Goal: Task Accomplishment & Management: Complete application form

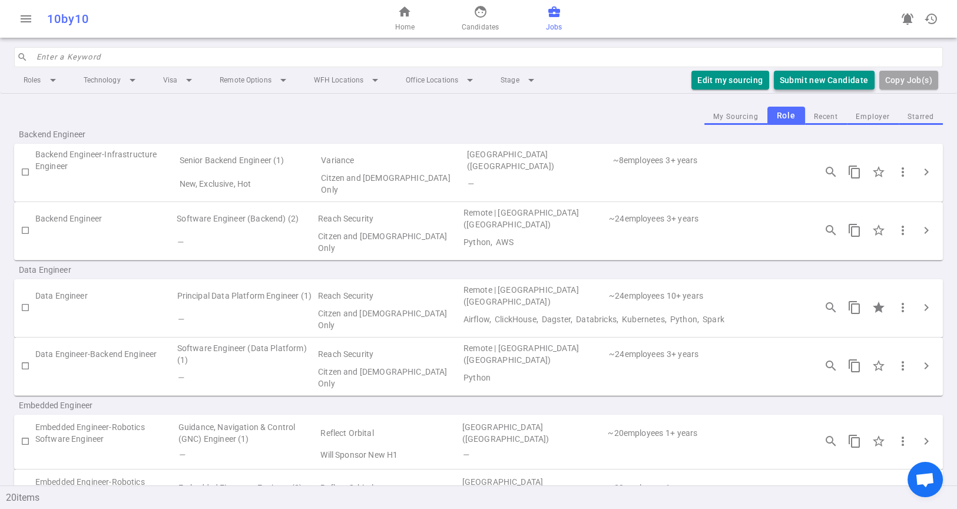
click at [804, 82] on button "Submit new Candidate" at bounding box center [824, 80] width 101 height 19
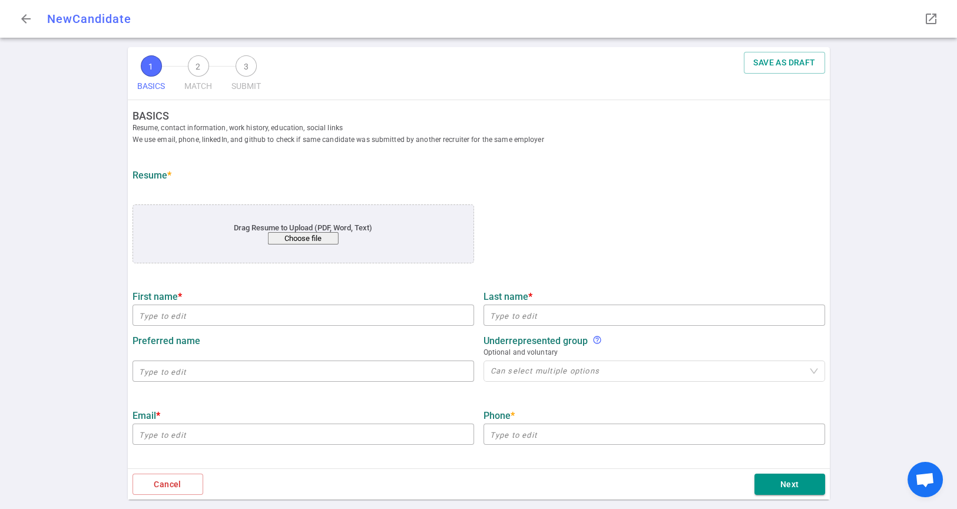
click at [317, 243] on button "Choose file" at bounding box center [302, 238] width 71 height 12
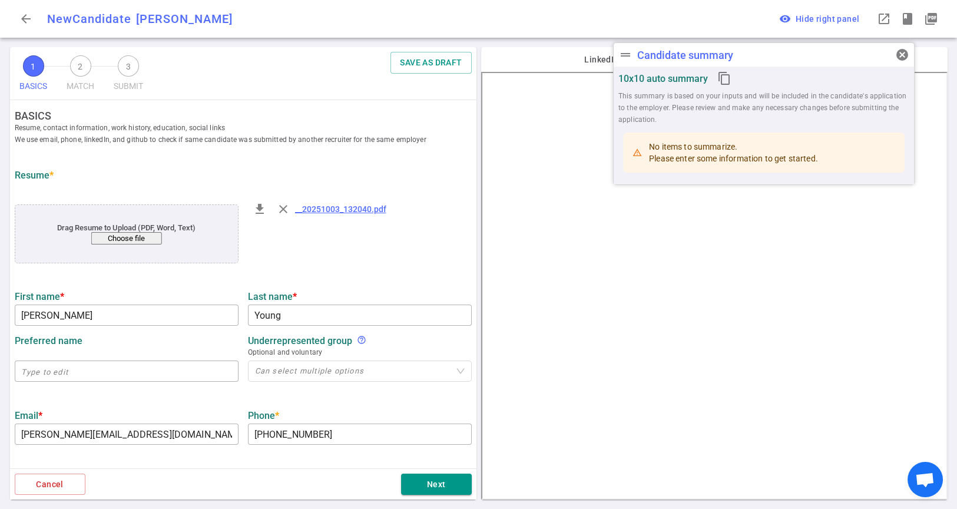
type input "Kyle"
type input "Young"
type input "kyle.young831@gmail.com"
type input "+1 860-383-9869"
type input "https://linkedin.com/in/kyle-young-972b6bb5"
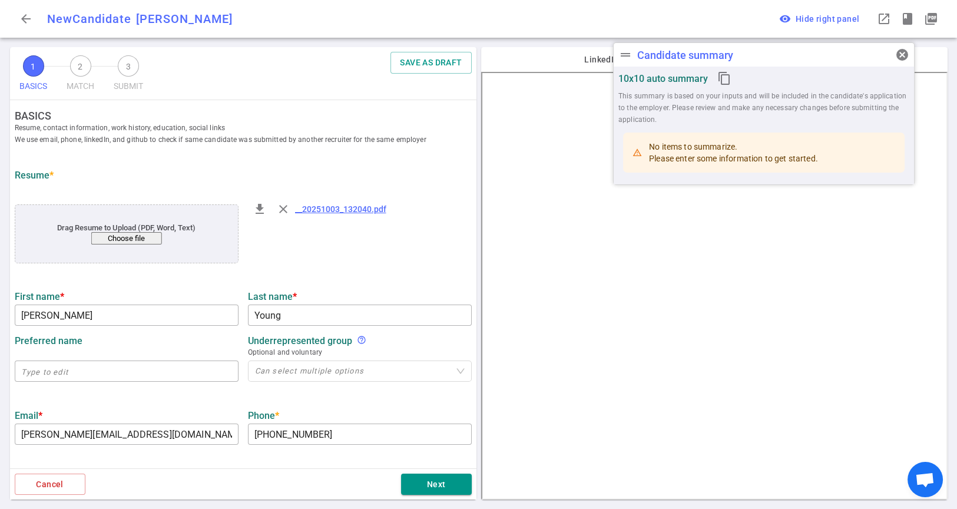
type input "Square"
type textarea "Senior Software Engineer"
type input "9.6"
type input "Worcester Polytechnic Institute"
type input "Robotics Engineering"
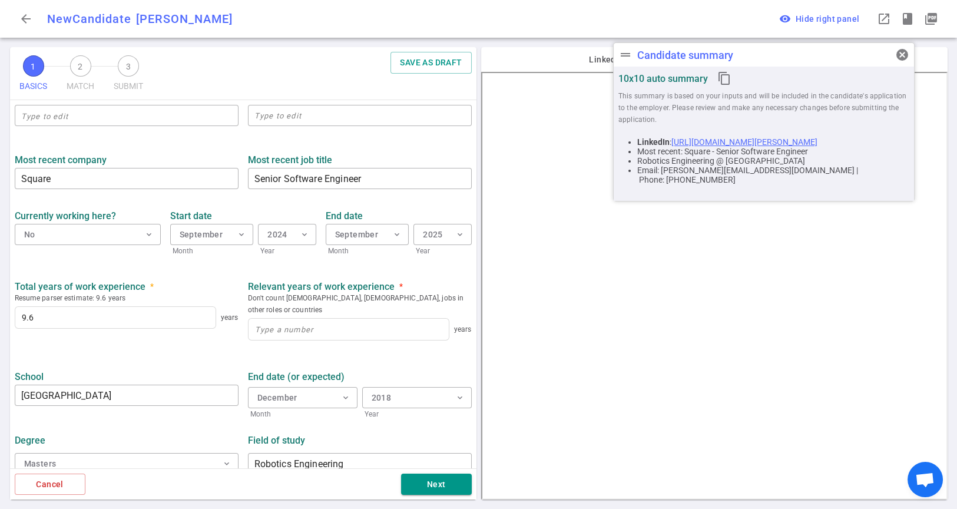
scroll to position [452, 0]
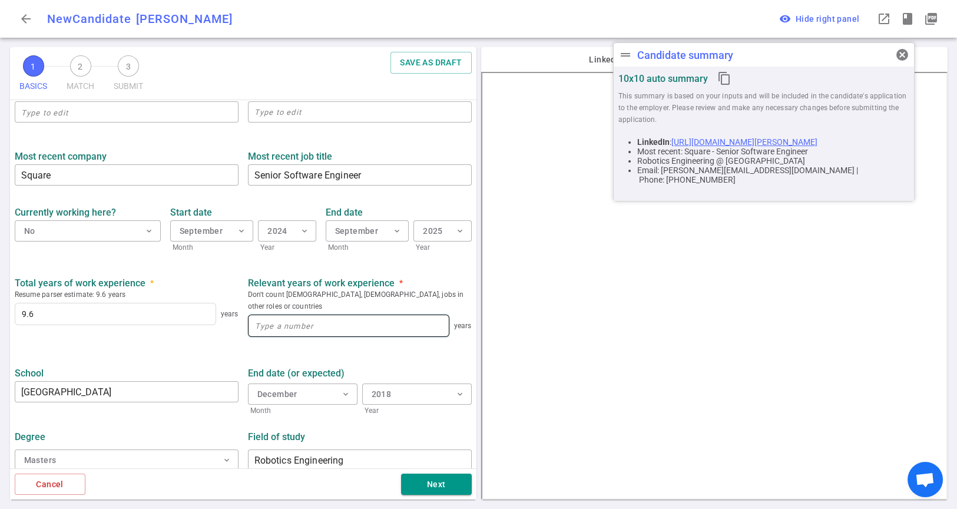
click at [385, 315] on input at bounding box center [348, 325] width 200 height 21
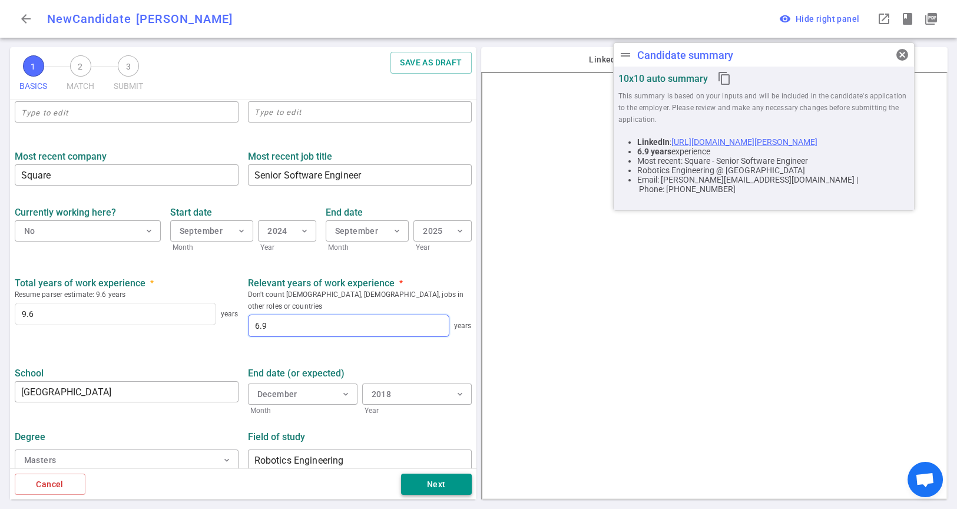
type input "6.9"
click at [433, 487] on button "Next" at bounding box center [436, 484] width 71 height 22
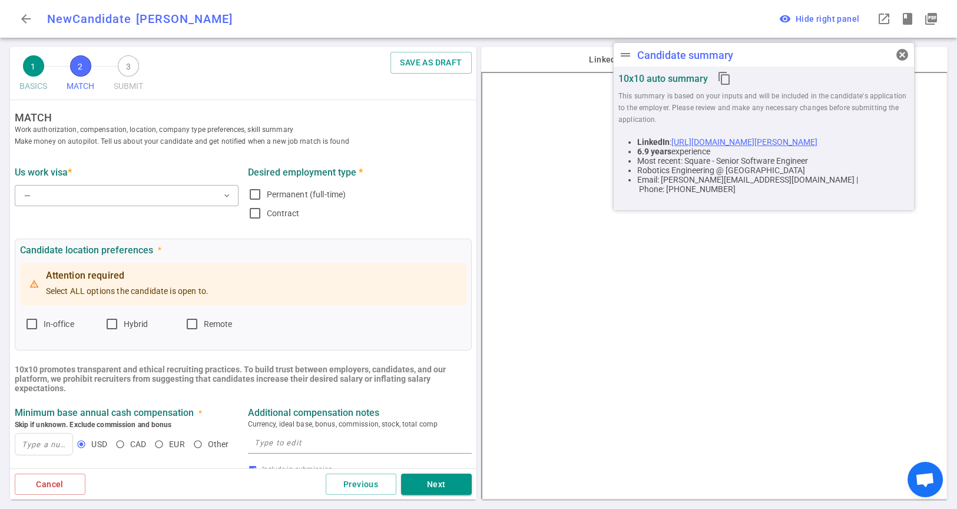
scroll to position [0, 0]
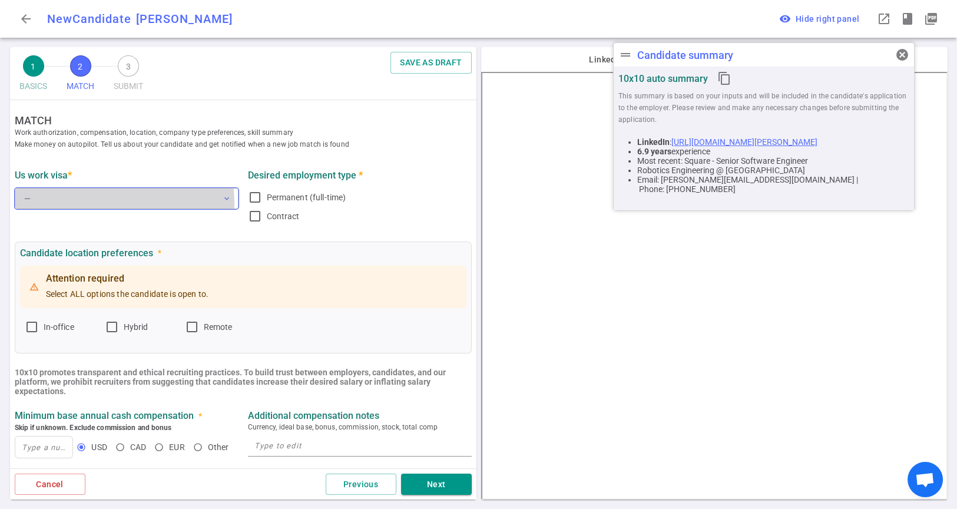
click at [113, 203] on button "— expand_more" at bounding box center [127, 198] width 224 height 21
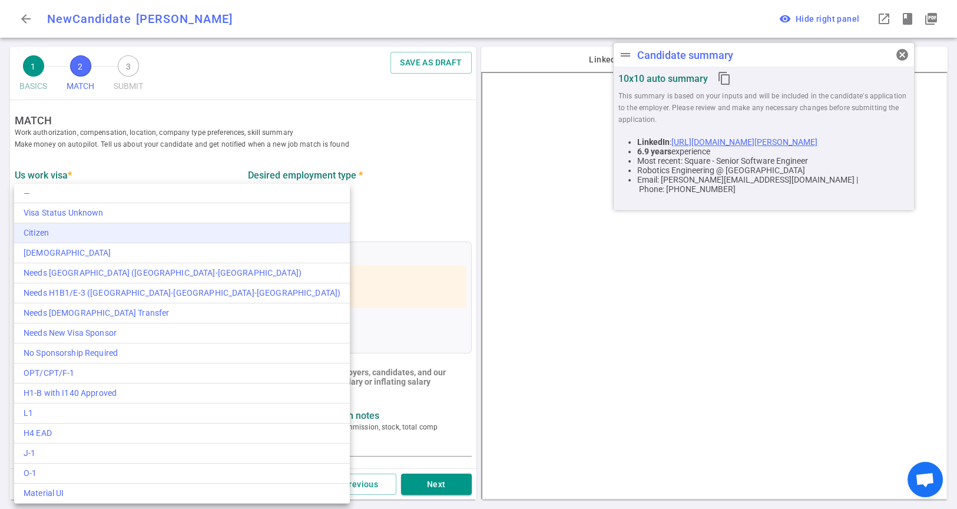
click at [78, 227] on div "Citizen" at bounding box center [182, 233] width 317 height 12
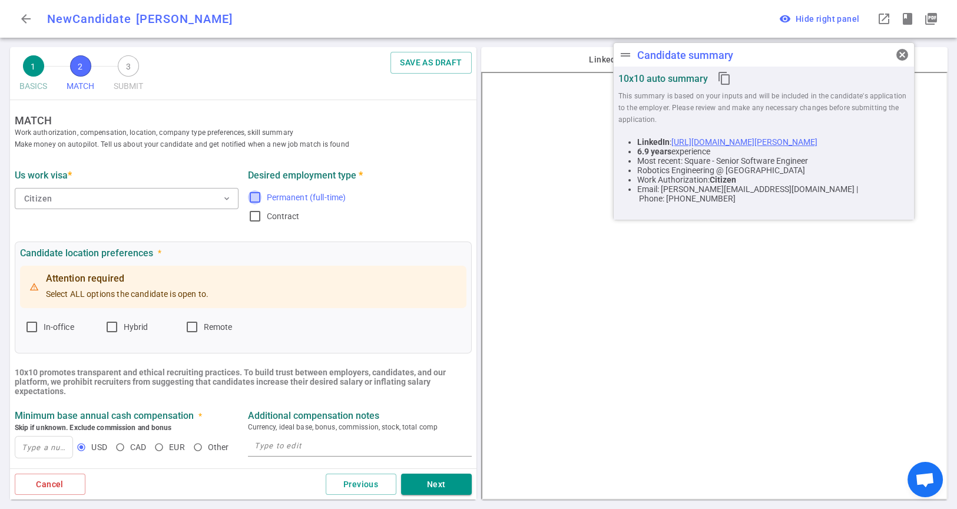
click at [254, 200] on input "Permanent (full-time)" at bounding box center [255, 197] width 14 height 14
checkbox input "true"
click at [194, 328] on input "Remote" at bounding box center [192, 327] width 14 height 14
checkbox input "true"
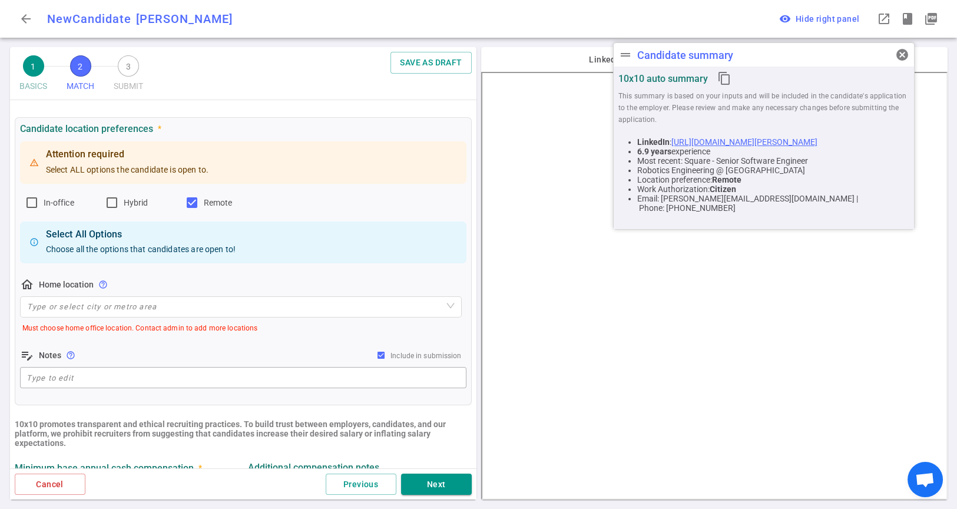
scroll to position [131, 0]
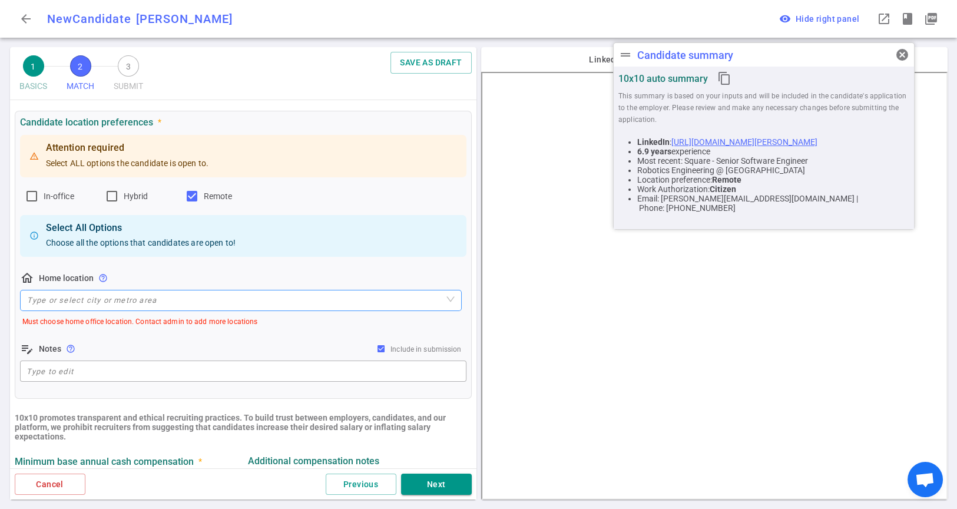
click at [183, 307] on input "search" at bounding box center [240, 300] width 427 height 20
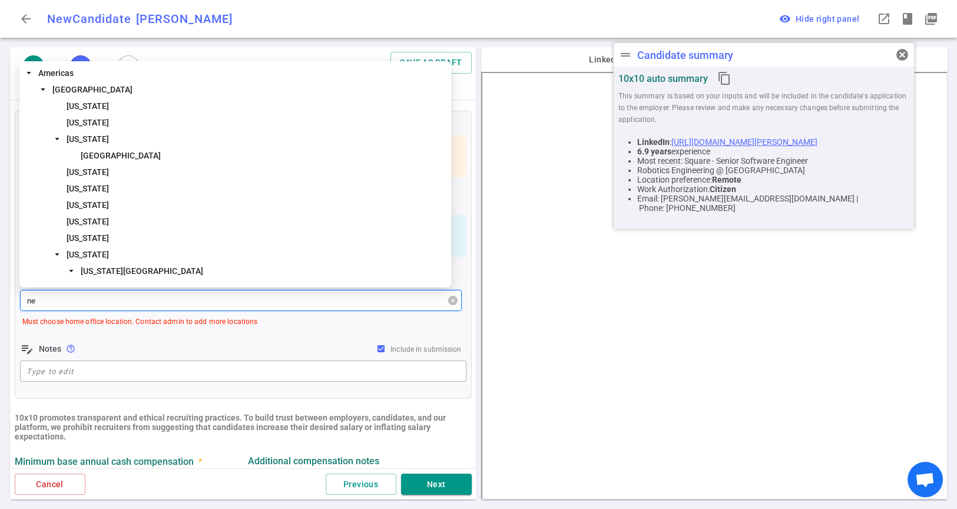
type input "new"
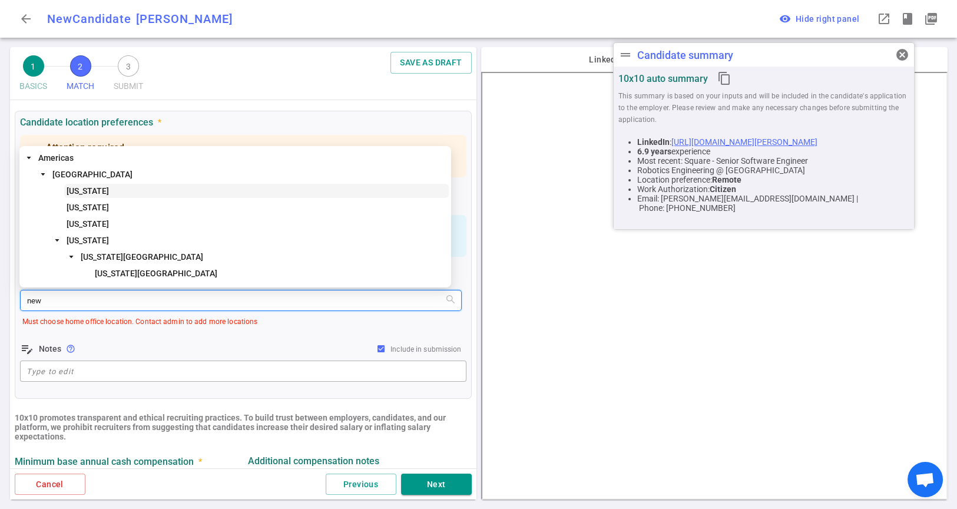
click at [109, 191] on span "New Hampshire" at bounding box center [88, 190] width 42 height 9
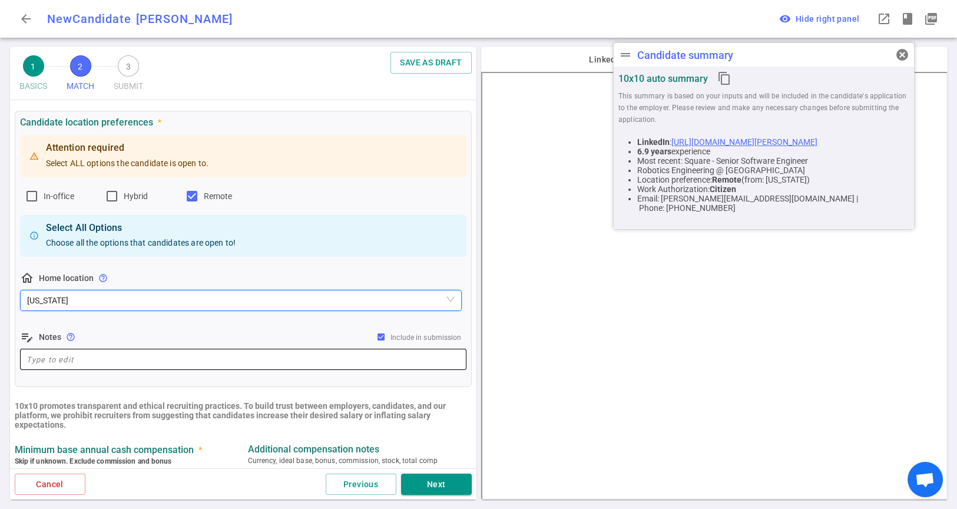
click at [101, 356] on textarea at bounding box center [242, 360] width 433 height 14
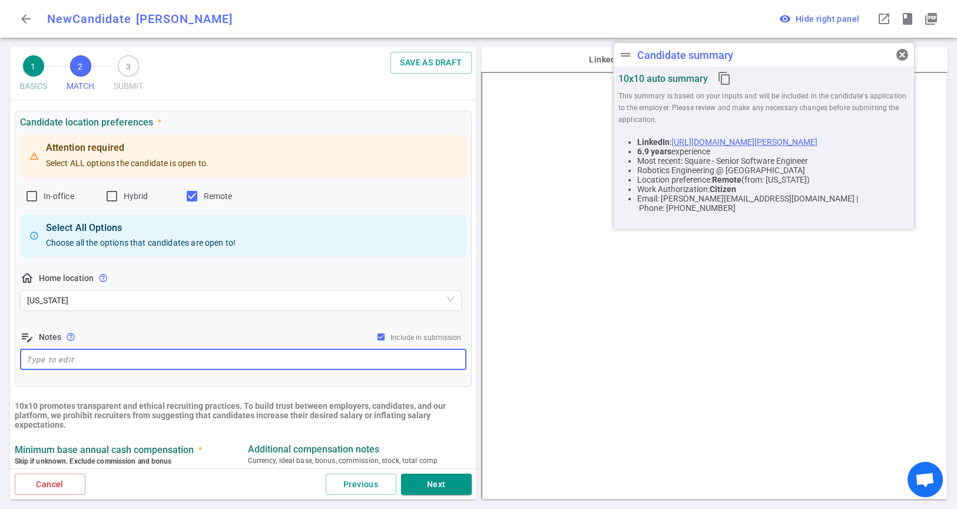
paste textarea "He's based in Nashua, NH so ideally would like to be remote, he's about an hour…"
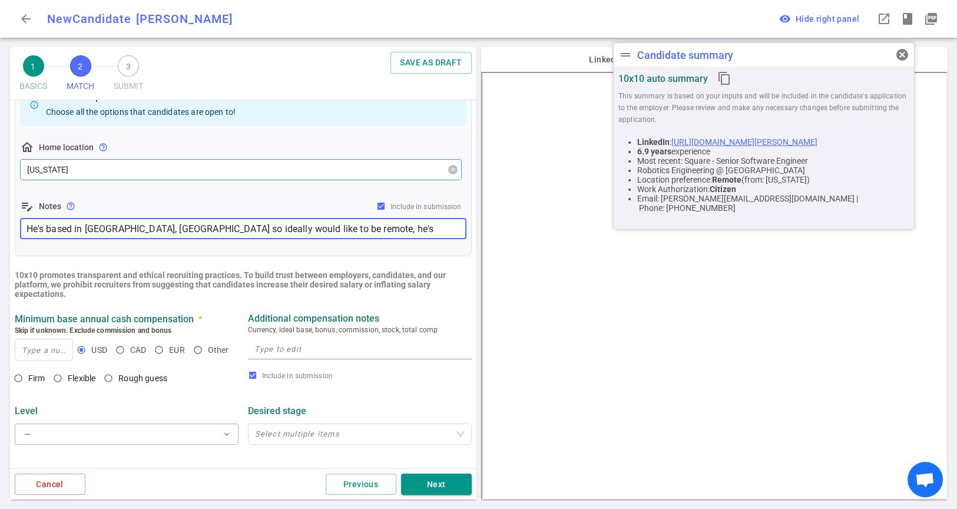
scroll to position [392, 0]
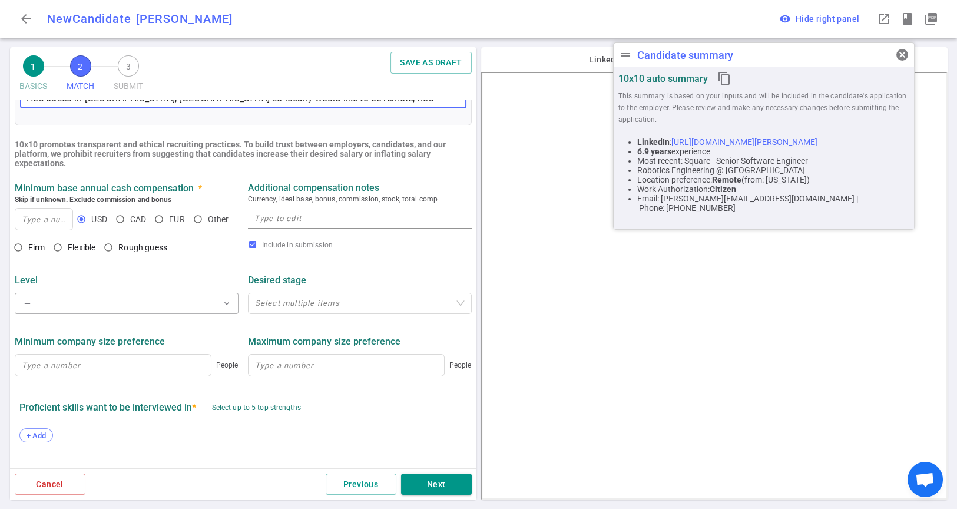
type textarea "He's based in Nashua, NH so ideally would like to be remote, he's about an hour…"
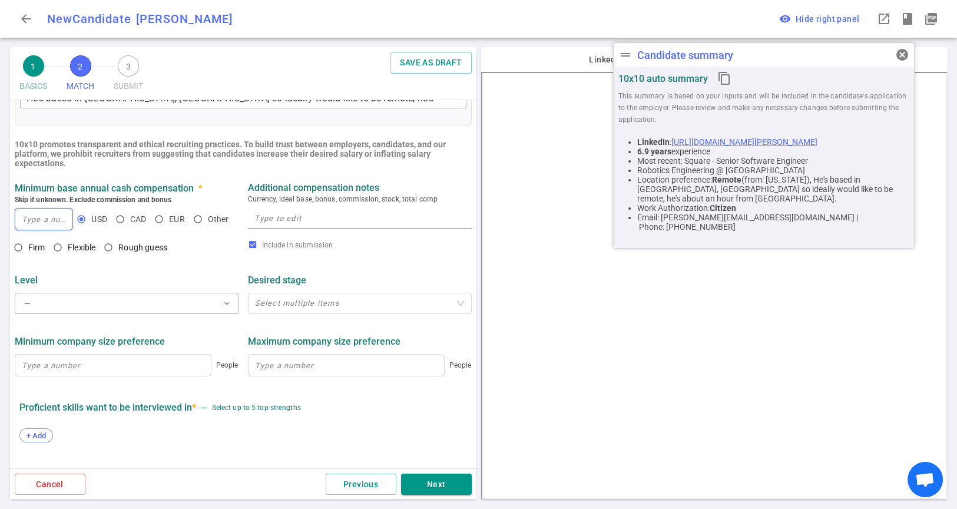
click at [42, 223] on input at bounding box center [44, 218] width 58 height 21
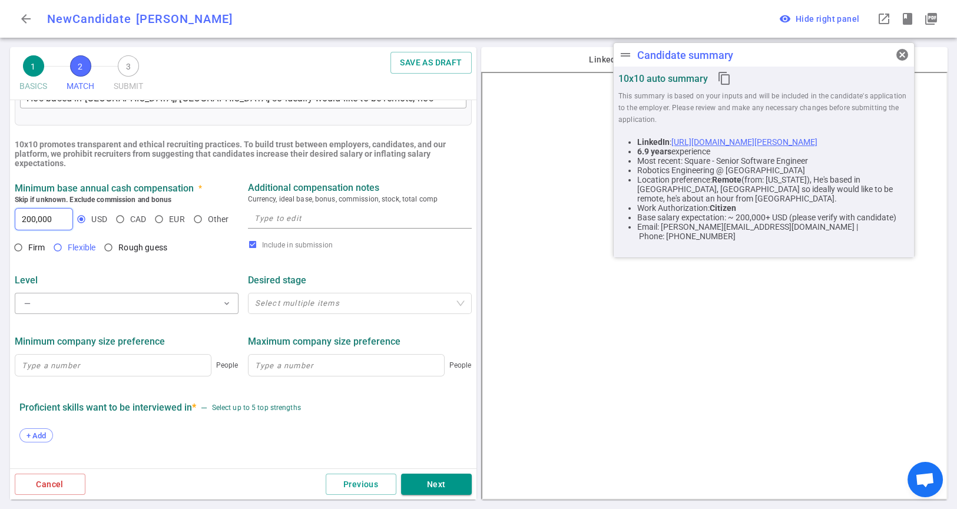
type input "200,000"
click at [57, 246] on input "Flexible" at bounding box center [58, 247] width 20 height 20
radio input "true"
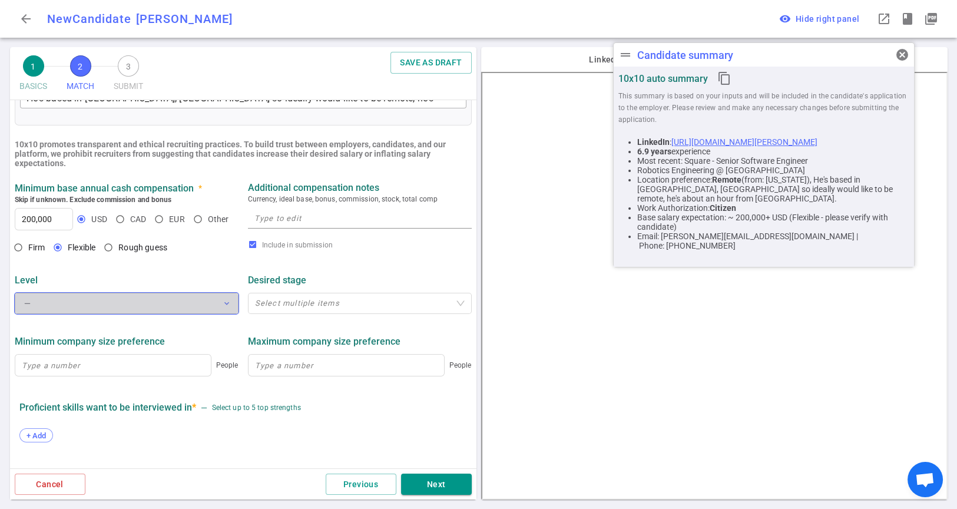
click at [222, 304] on span "expand_more" at bounding box center [226, 302] width 9 height 9
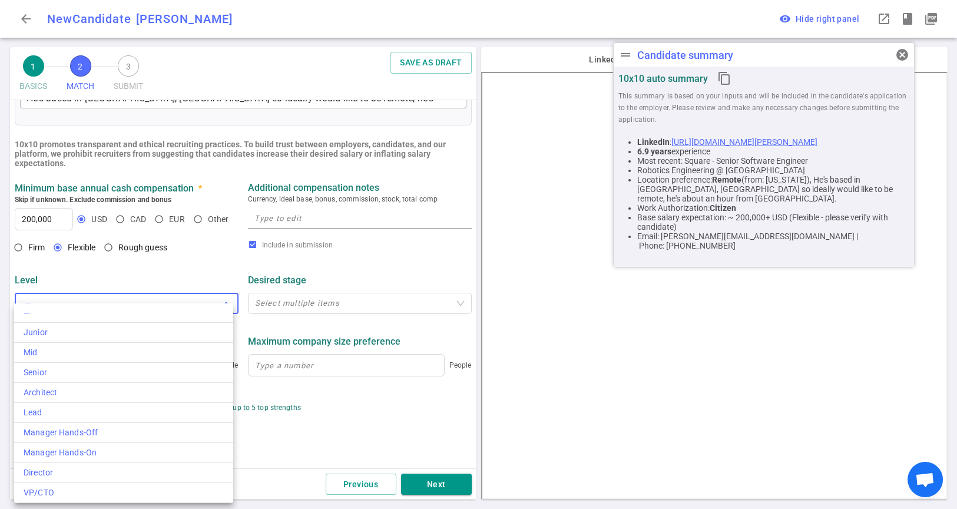
click at [237, 275] on div at bounding box center [478, 254] width 957 height 509
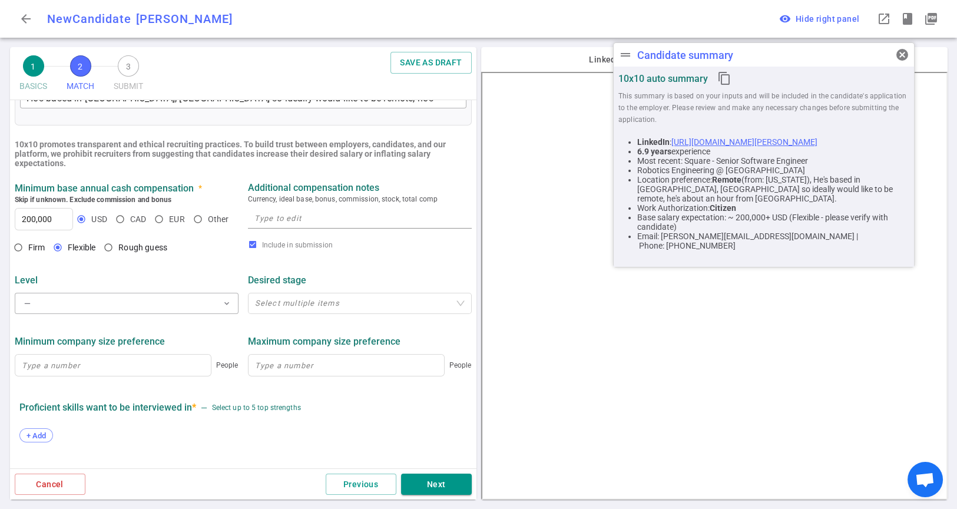
scroll to position [518, 0]
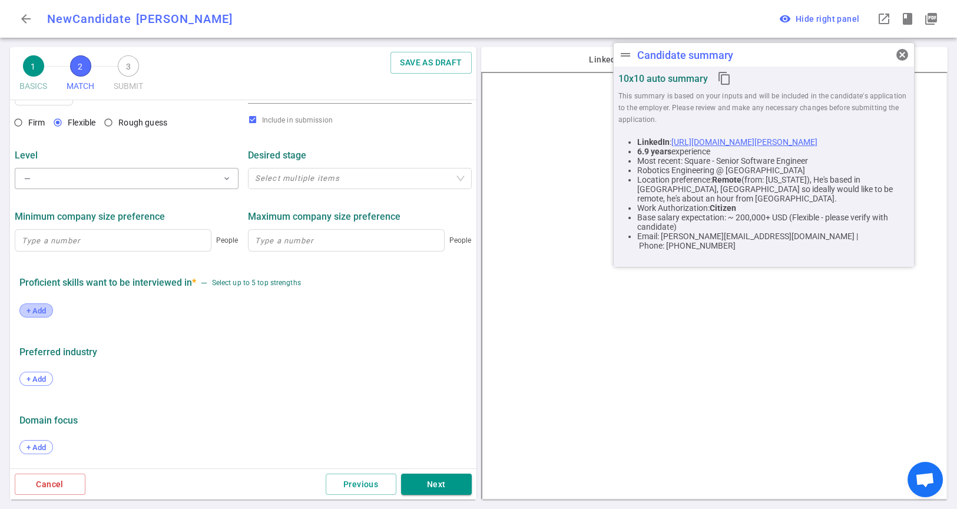
click at [32, 311] on span "+ Add" at bounding box center [36, 310] width 28 height 9
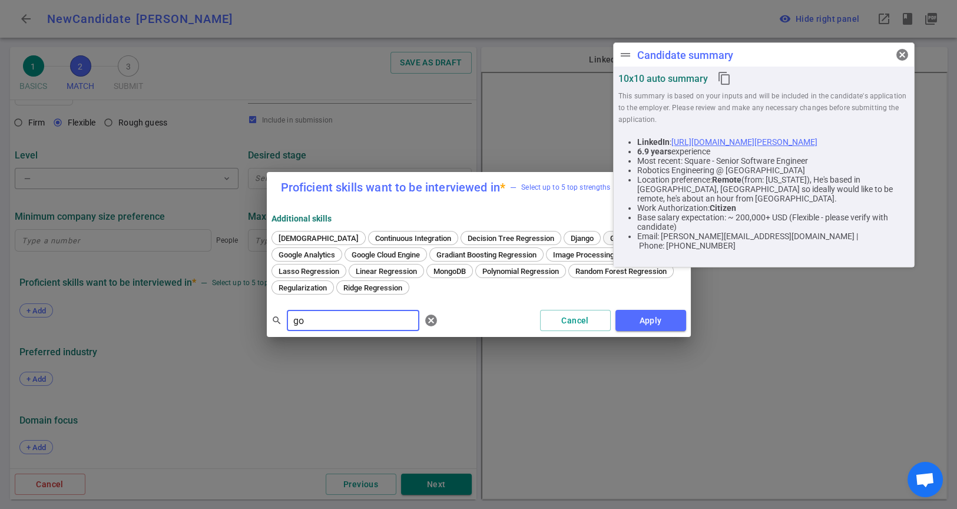
click at [603, 232] on div "Golang" at bounding box center [622, 238] width 38 height 14
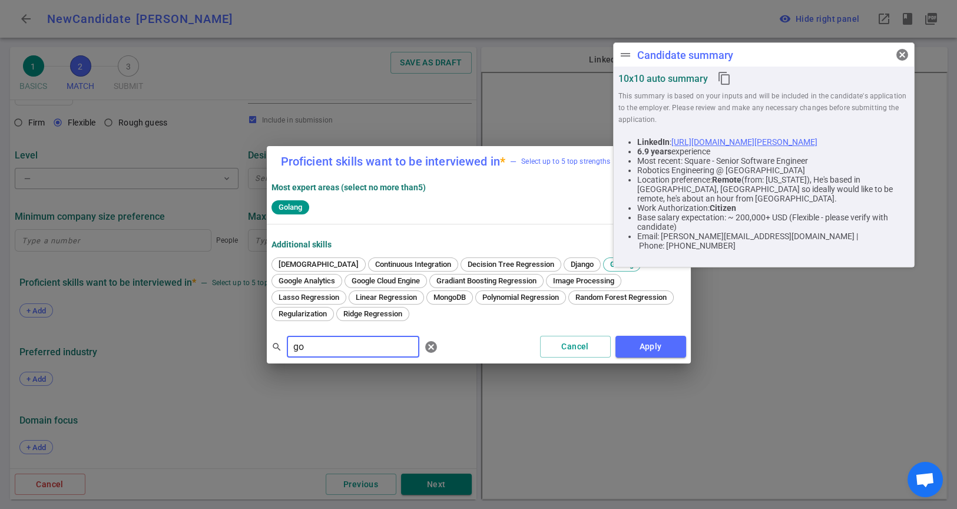
drag, startPoint x: 347, startPoint y: 350, endPoint x: 184, endPoint y: 333, distance: 164.0
click at [184, 333] on div "Proficient skills want to be interviewed in * — Select up to 5 top strengths Mo…" at bounding box center [478, 254] width 957 height 509
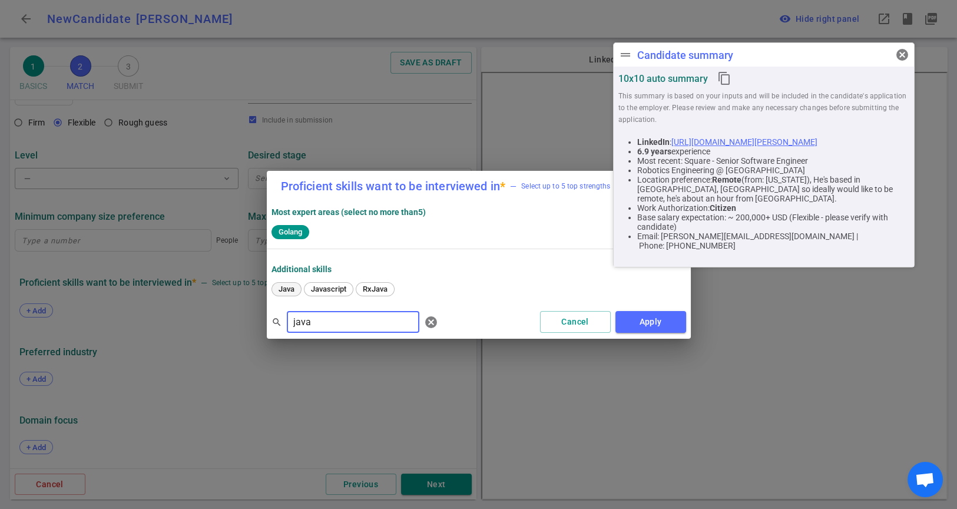
type input "java"
click at [283, 292] on span "Java" at bounding box center [286, 288] width 24 height 9
drag, startPoint x: 334, startPoint y: 326, endPoint x: 235, endPoint y: 326, distance: 99.5
click at [235, 326] on div "Proficient skills want to be interviewed in * — Select up to 5 top strengths Mo…" at bounding box center [478, 254] width 957 height 509
type input "pyt"
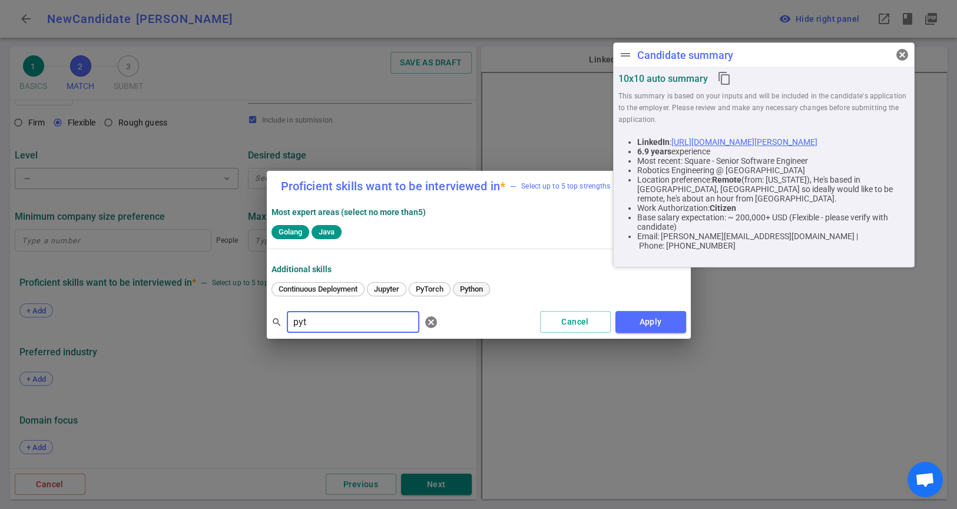
click at [472, 284] on span "Python" at bounding box center [471, 288] width 31 height 9
click at [656, 323] on button "Apply" at bounding box center [650, 322] width 71 height 22
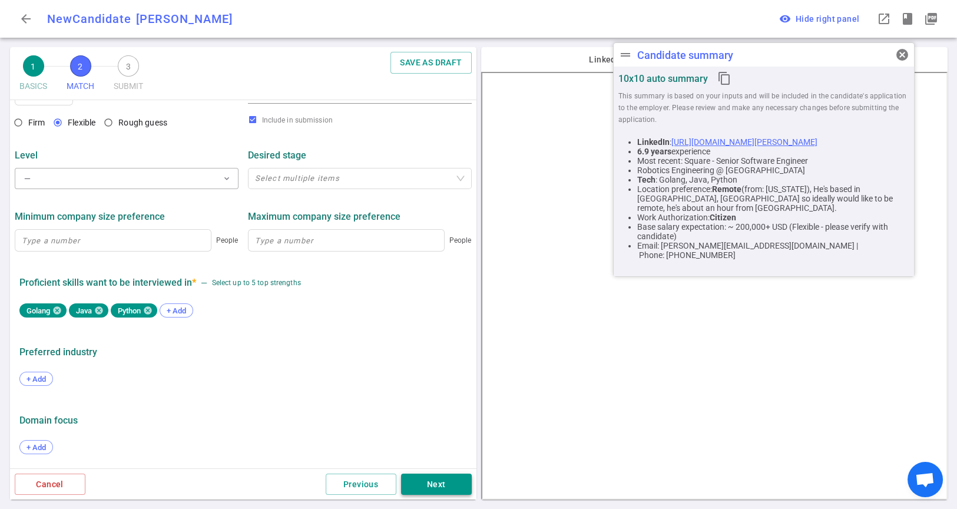
click at [427, 478] on button "Next" at bounding box center [436, 484] width 71 height 22
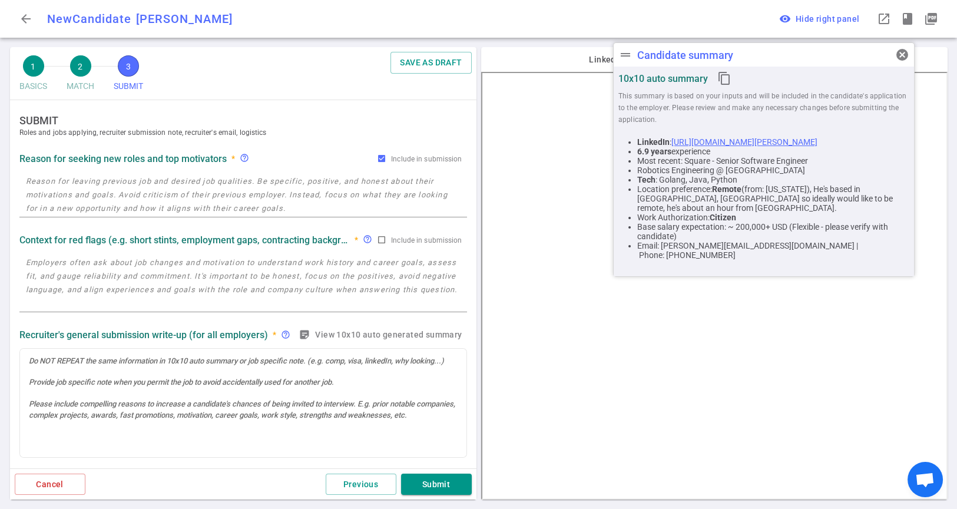
scroll to position [0, 0]
click at [92, 189] on textarea at bounding box center [243, 194] width 434 height 41
paste textarea "Layoff at Square - half of his team got let go."
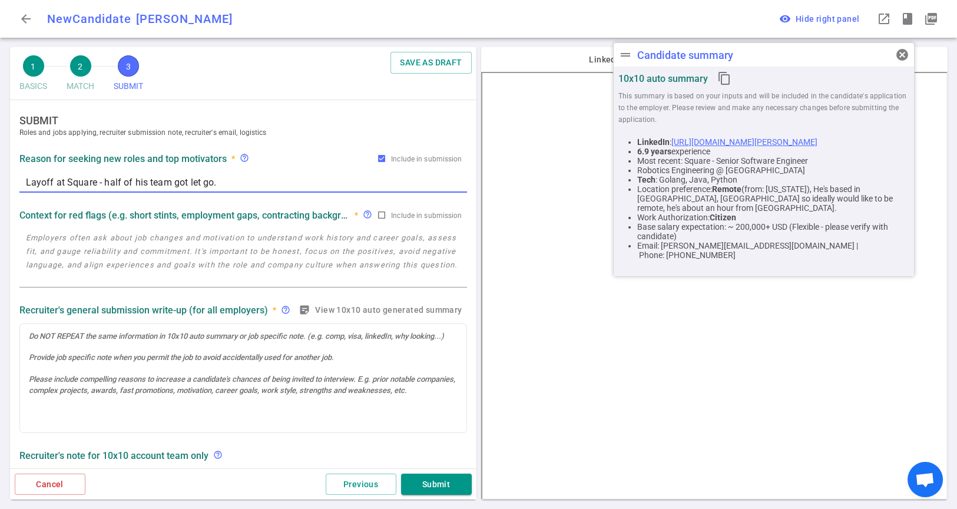
type textarea "Layoff at Square - half of his team got let go."
click at [104, 365] on div at bounding box center [243, 378] width 446 height 109
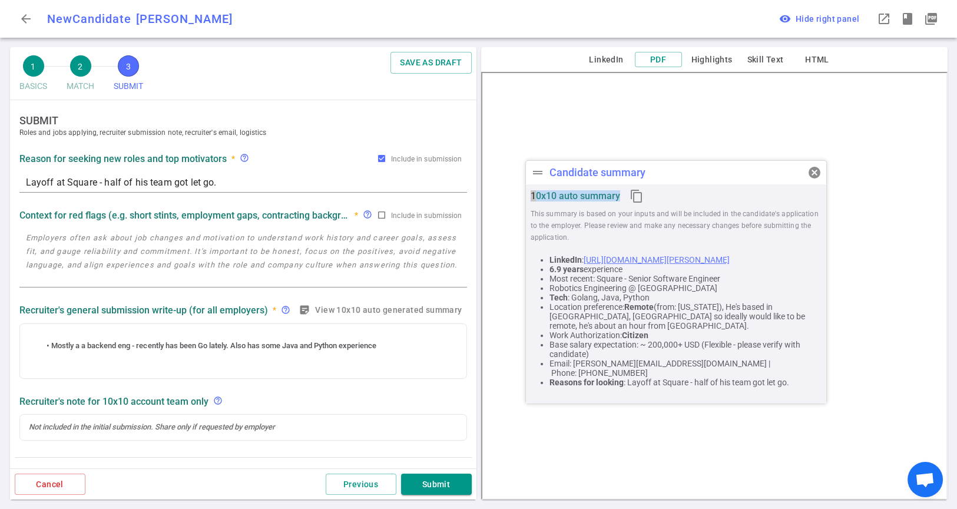
click at [699, 175] on div "drag_handle Candidate summary cancel" at bounding box center [676, 173] width 300 height 24
click at [51, 344] on li "Mostly a a backend eng - recently has been Go lately. Also has some Java and Py…" at bounding box center [248, 345] width 417 height 11
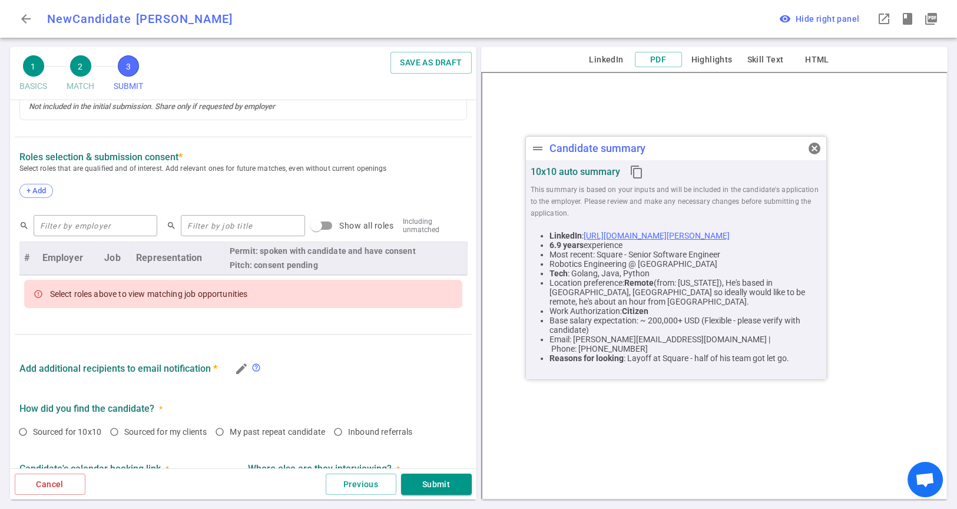
scroll to position [327, 0]
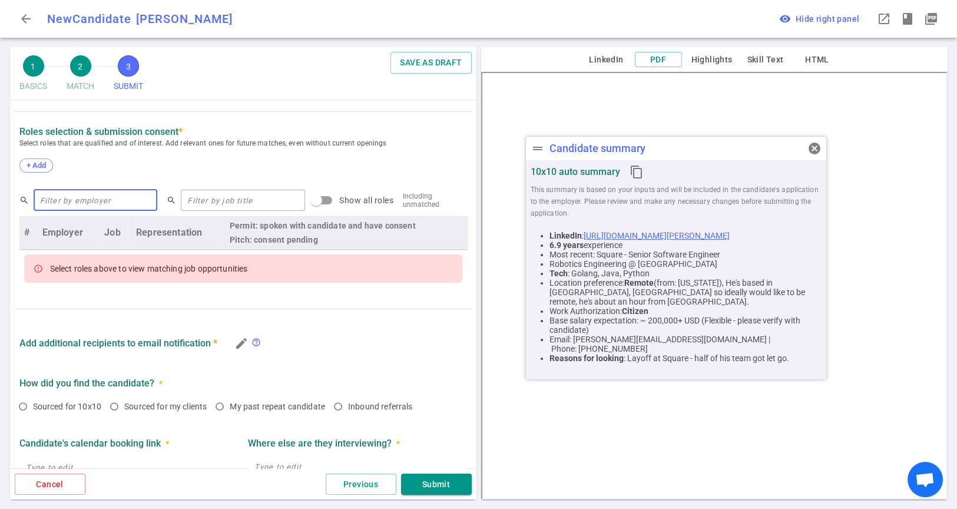
click at [108, 210] on input "text" at bounding box center [96, 200] width 124 height 19
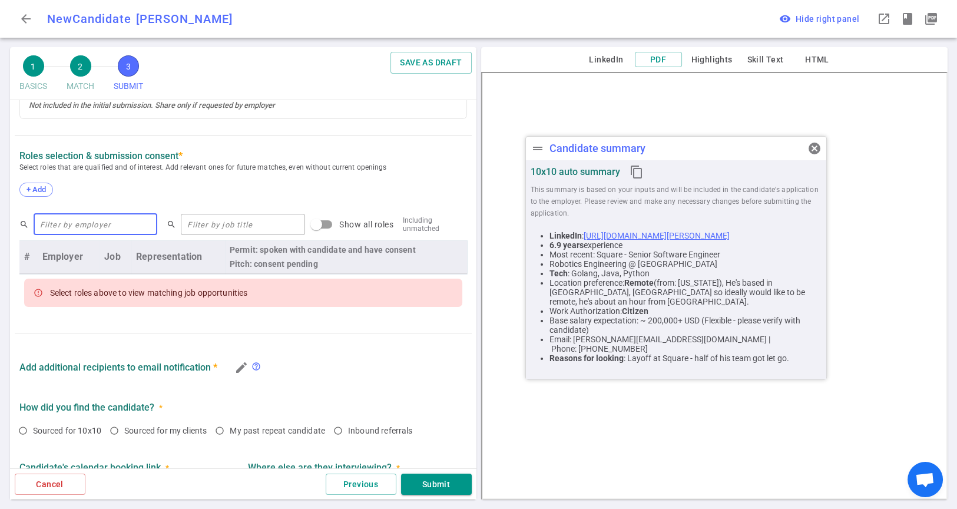
type input "e"
type input "reach security"
click at [303, 221] on input "Show all roles" at bounding box center [316, 224] width 67 height 22
checkbox input "true"
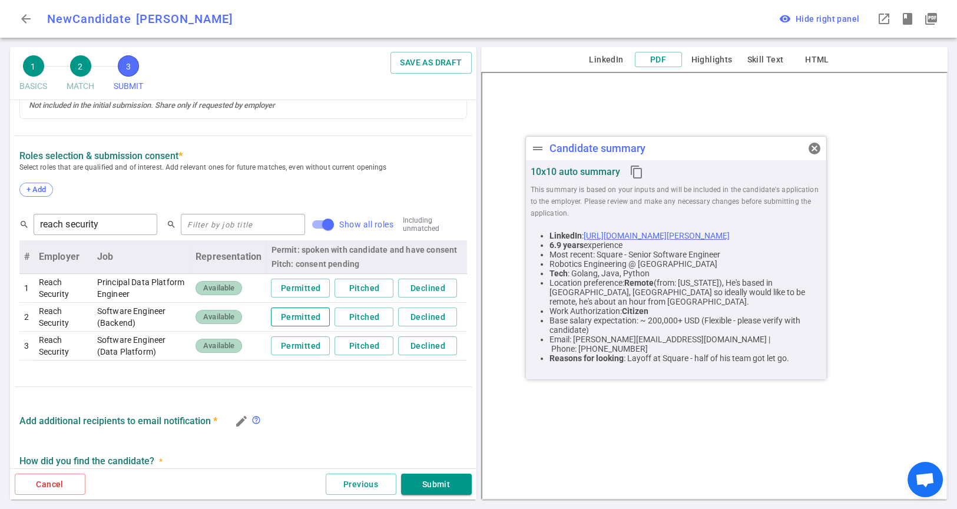
click at [290, 315] on button "Permitted" at bounding box center [300, 316] width 59 height 19
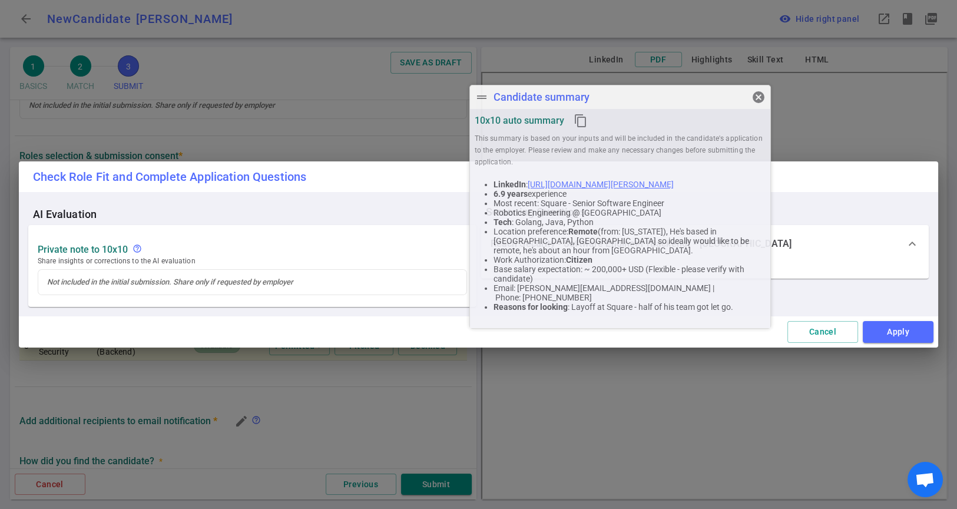
drag, startPoint x: 771, startPoint y: 144, endPoint x: 715, endPoint y: 93, distance: 75.8
click at [715, 93] on div "drag_handle Candidate summary cancel" at bounding box center [620, 97] width 300 height 24
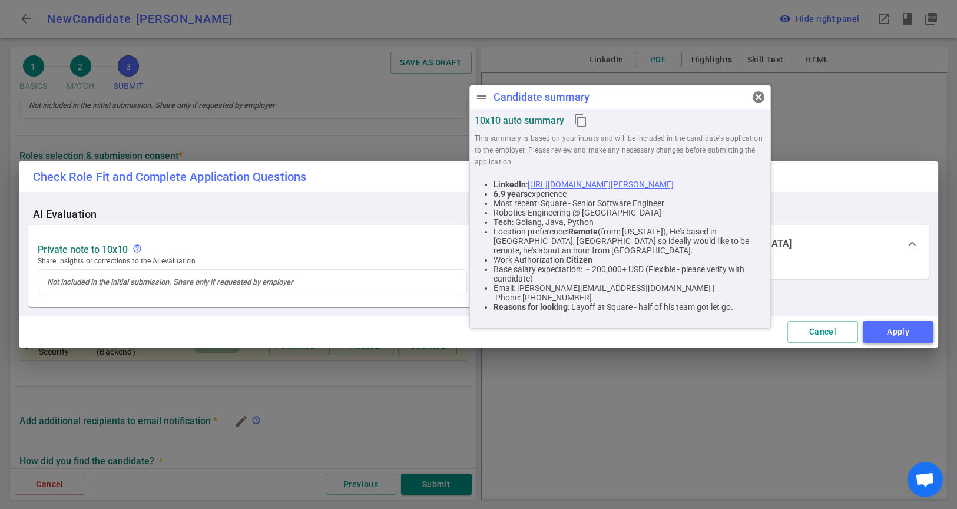
click at [889, 327] on button "Apply" at bounding box center [897, 332] width 71 height 22
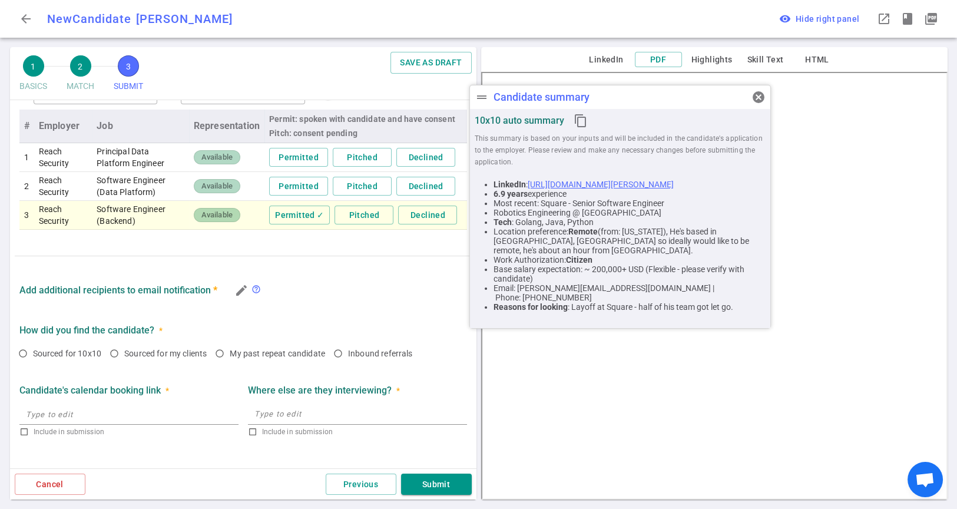
scroll to position [473, 0]
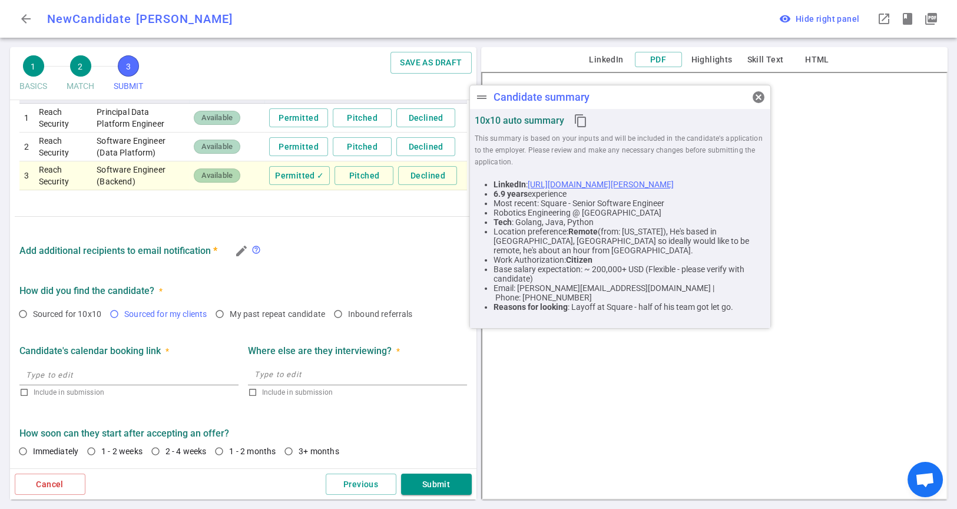
click at [114, 317] on input "Sourced for my clients" at bounding box center [114, 314] width 20 height 20
radio input "true"
click at [237, 251] on icon "edit" at bounding box center [241, 251] width 14 height 14
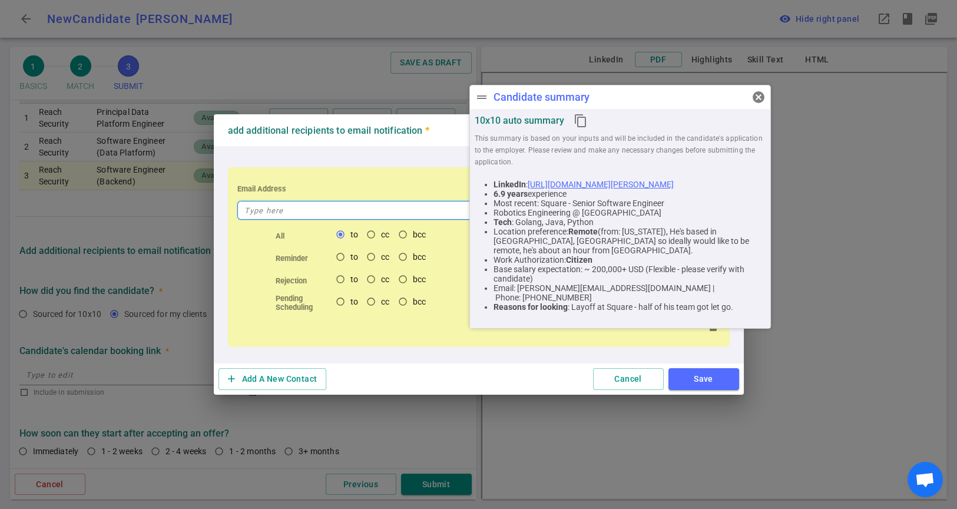
click at [283, 208] on input "text" at bounding box center [355, 210] width 237 height 19
paste input "jkeenan@cpi-search.com"
type input "jkeenan@cpi-search.com"
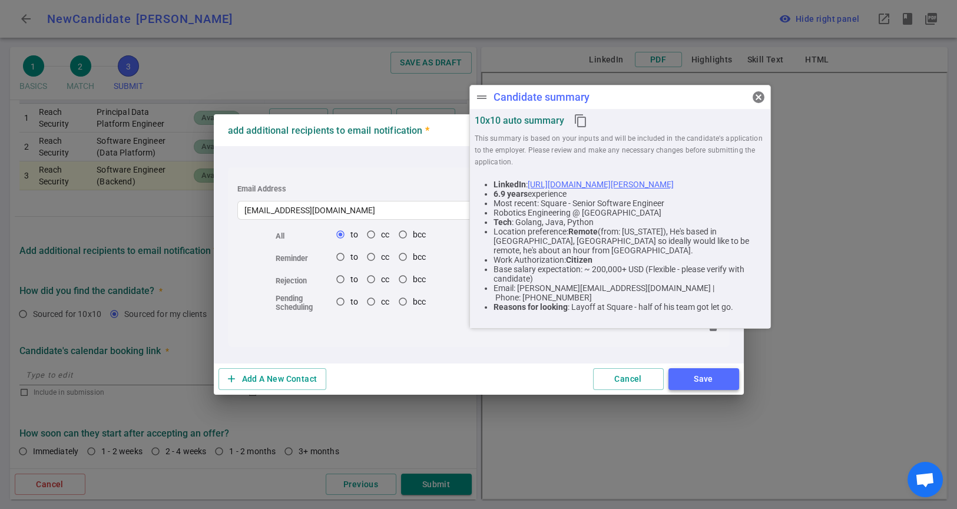
click at [693, 382] on button "Save" at bounding box center [703, 379] width 71 height 22
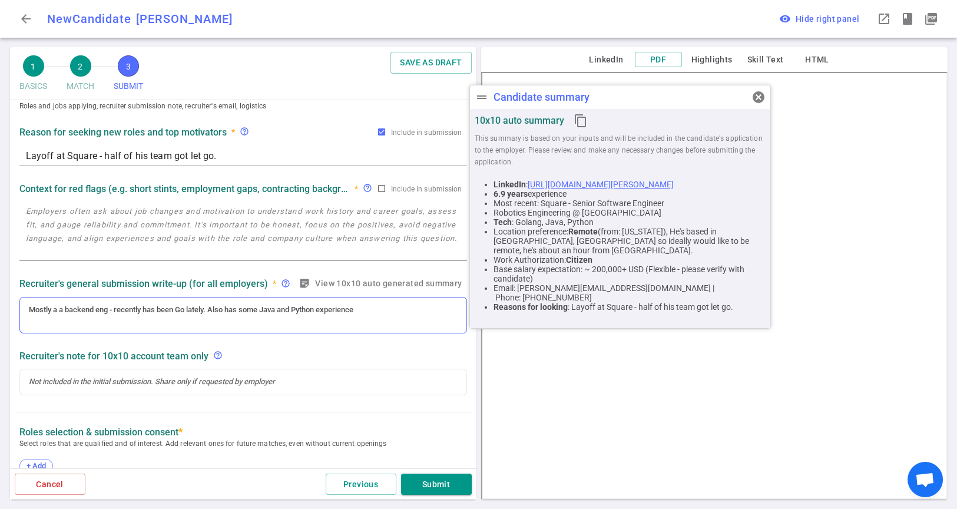
scroll to position [0, 0]
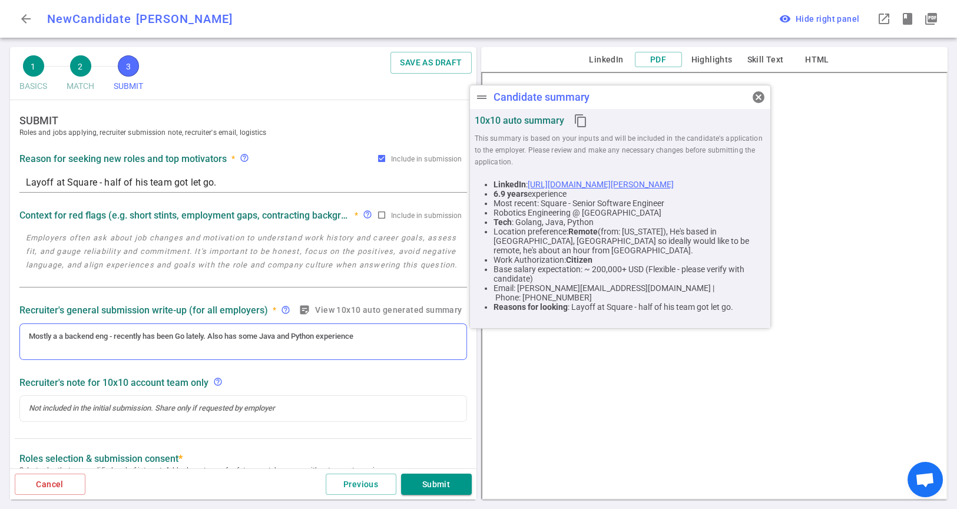
click at [371, 340] on div "Mostly a a backend eng - recently has been Go lately. Also has some Java and Py…" at bounding box center [242, 341] width 447 height 37
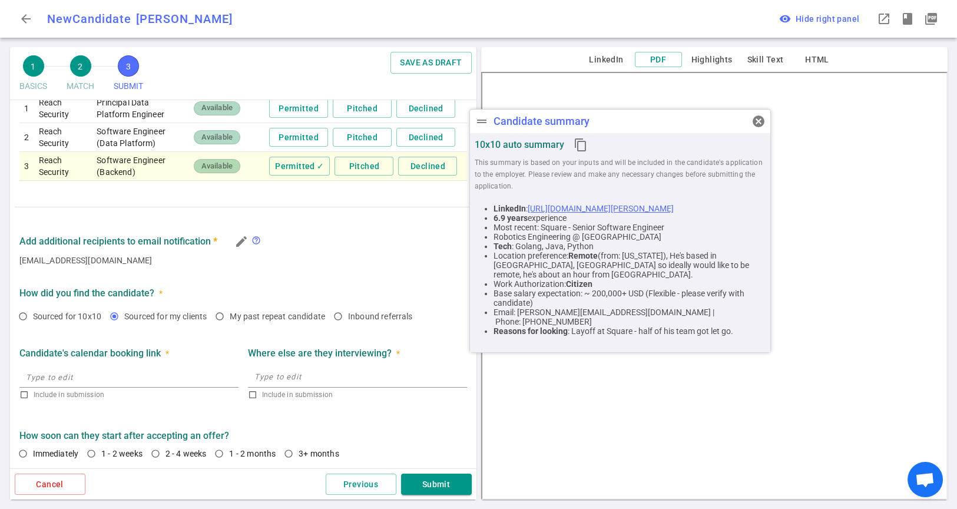
scroll to position [530, 0]
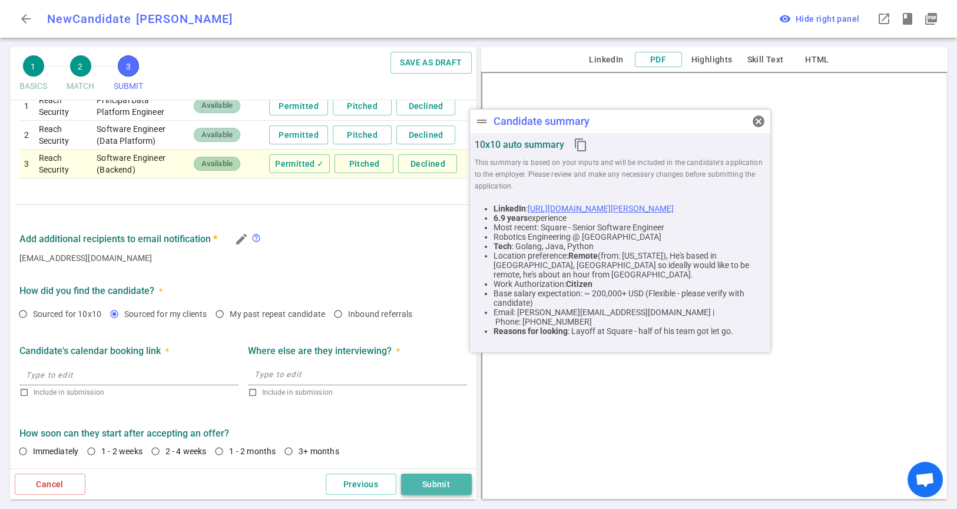
click at [435, 486] on button "Submit" at bounding box center [436, 484] width 71 height 22
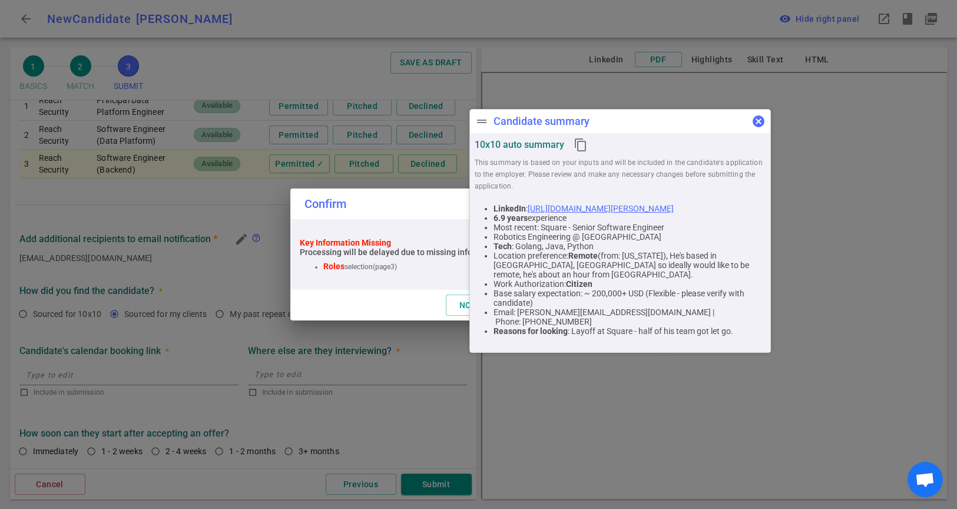
click at [761, 118] on span "cancel" at bounding box center [758, 121] width 14 height 14
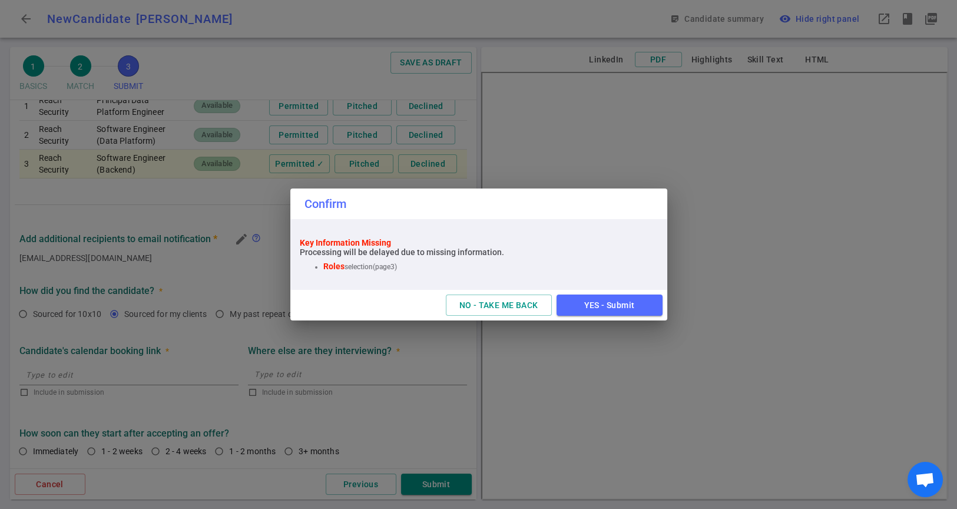
click at [197, 283] on div "Confirm Key Information Missing Processing will be delayed due to missing infor…" at bounding box center [478, 254] width 957 height 509
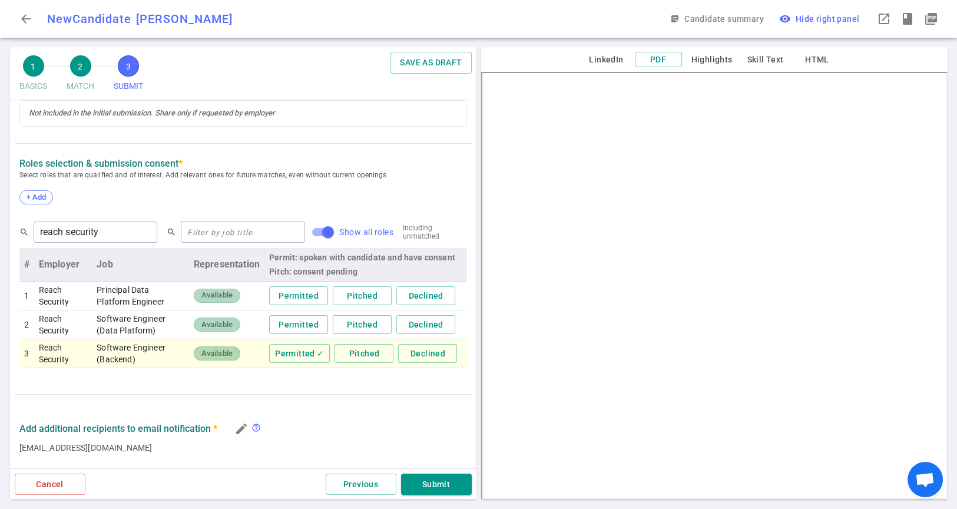
scroll to position [310, 0]
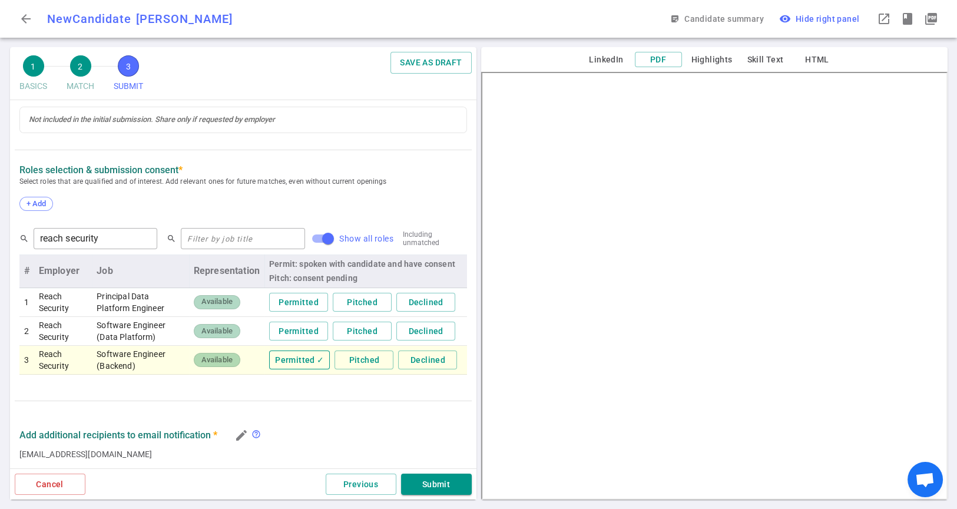
click at [295, 364] on button "Permitted ✓" at bounding box center [299, 359] width 61 height 19
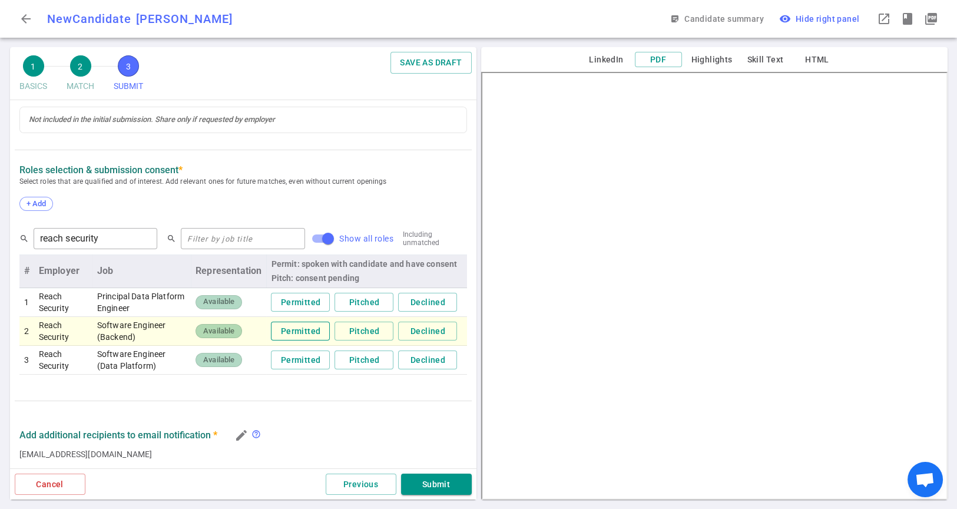
click at [283, 337] on button "Permitted" at bounding box center [300, 330] width 59 height 19
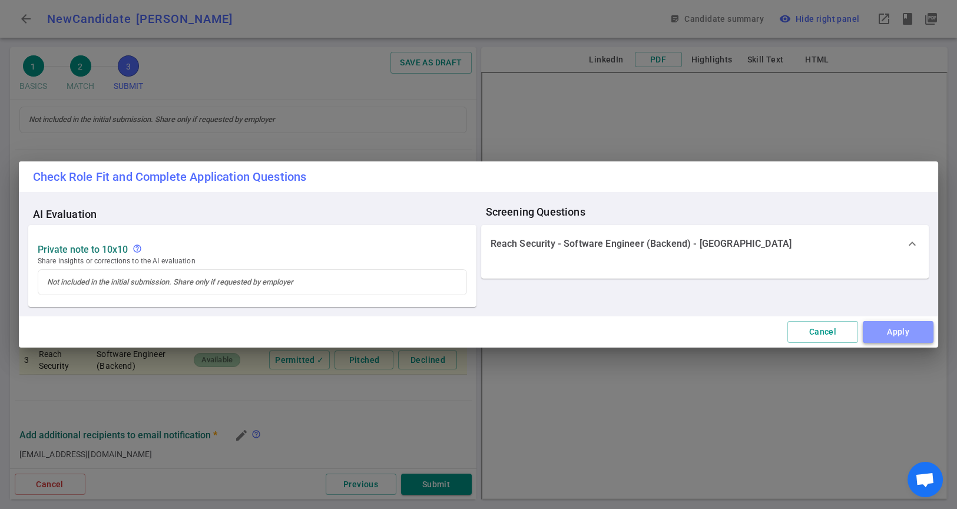
click at [885, 337] on button "Apply" at bounding box center [897, 332] width 71 height 22
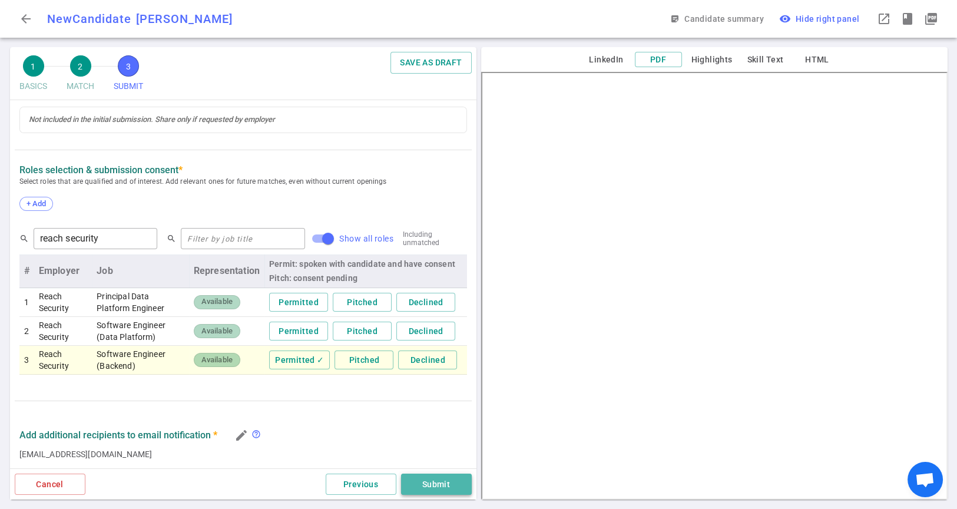
click at [433, 484] on button "Submit" at bounding box center [436, 484] width 71 height 22
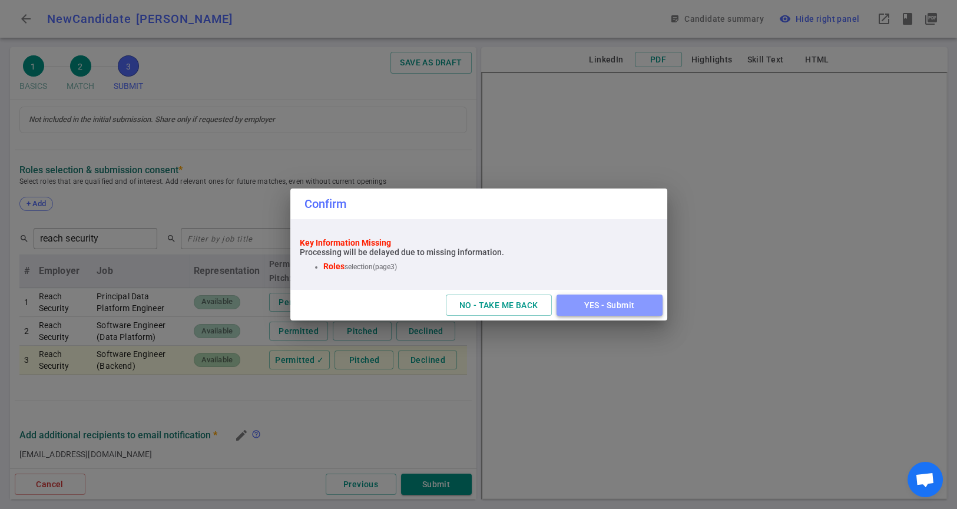
click at [618, 312] on button "YES - Submit" at bounding box center [609, 305] width 106 height 22
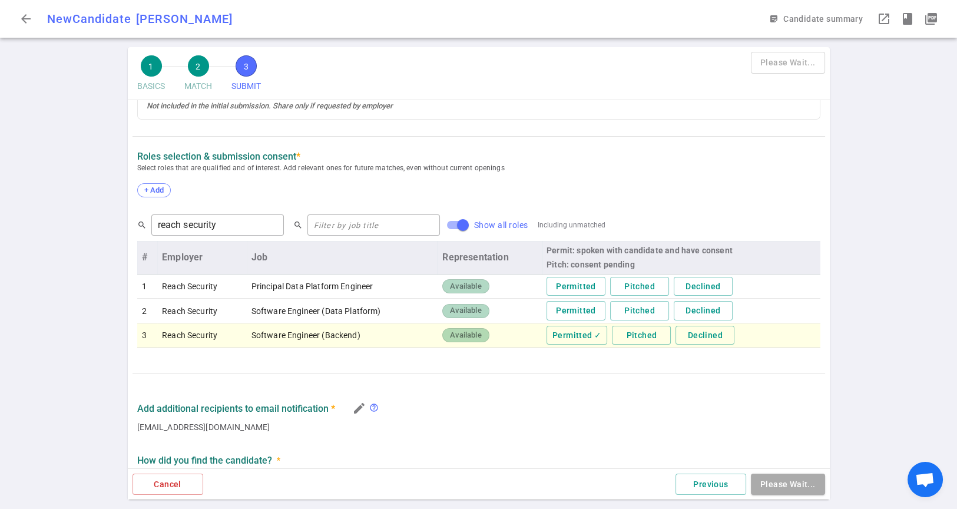
scroll to position [297, 0]
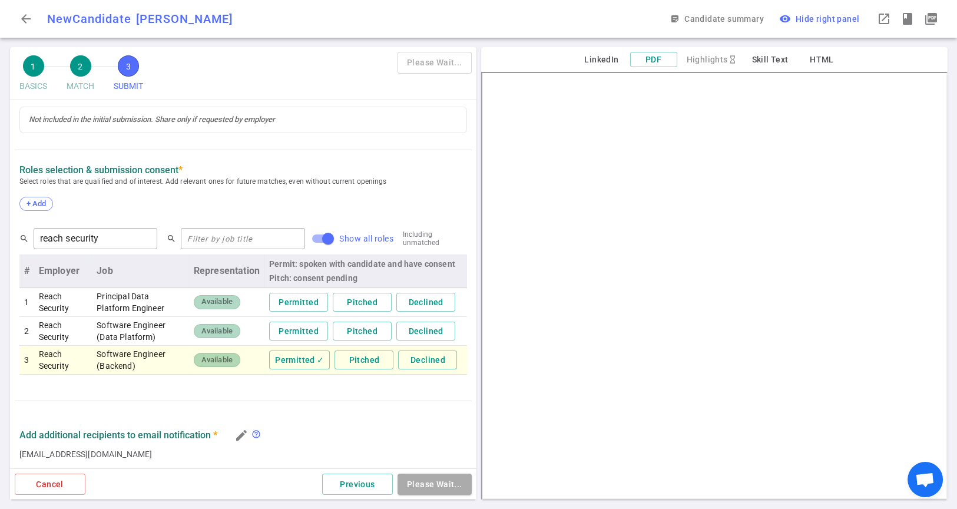
type textarea "Layoff at Square - half of his team got let go."
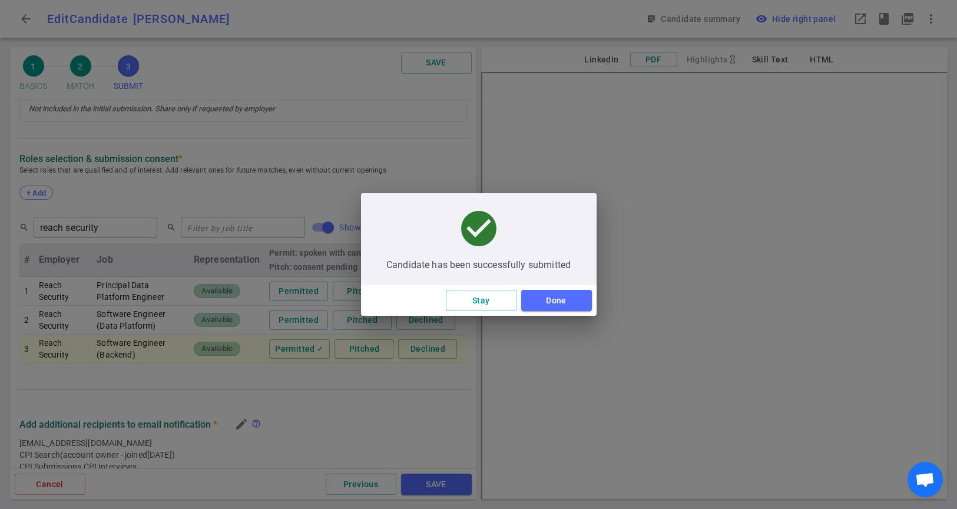
scroll to position [299, 0]
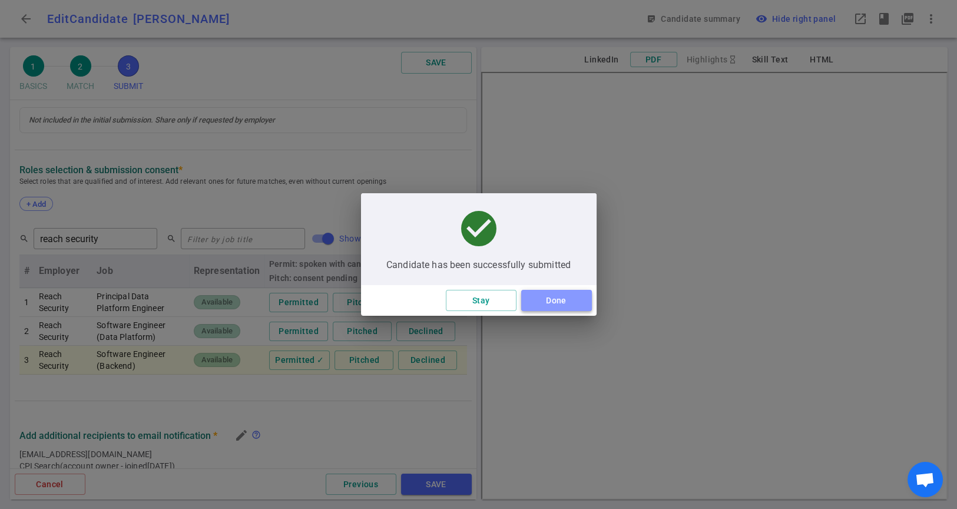
click at [565, 304] on button "Done" at bounding box center [556, 301] width 71 height 22
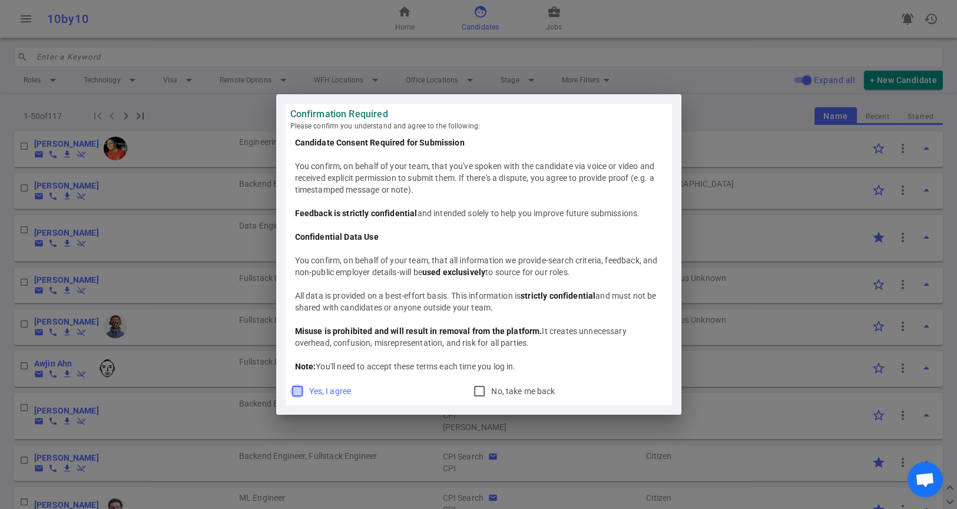
click at [293, 393] on input "Yes, I agree" at bounding box center [297, 391] width 14 height 14
checkbox input "true"
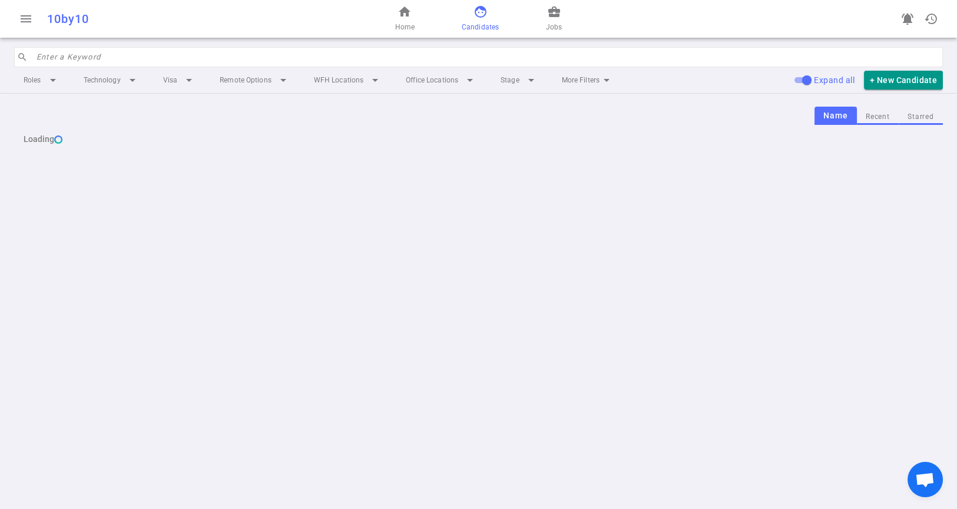
click at [65, 51] on input "search" at bounding box center [485, 57] width 899 height 19
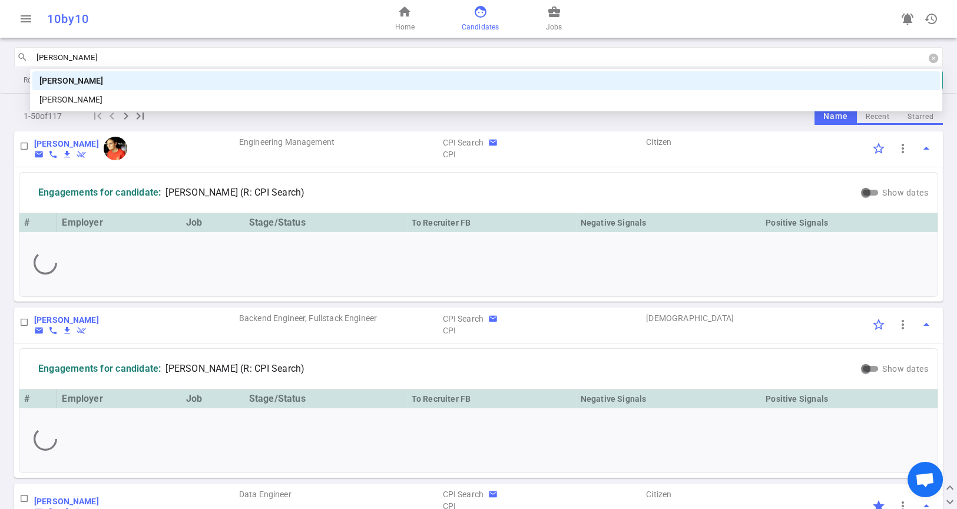
type input "kyle"
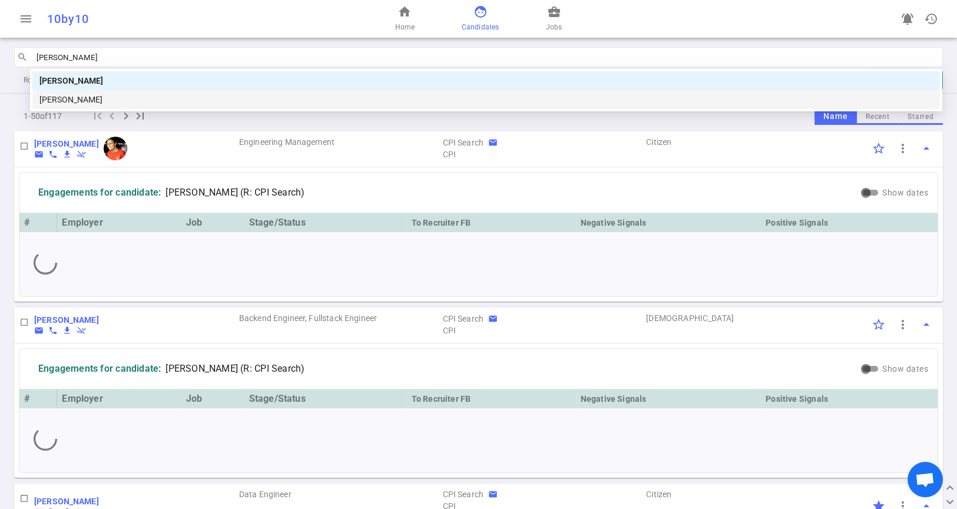
click at [62, 101] on div "Kyle Young" at bounding box center [485, 99] width 893 height 13
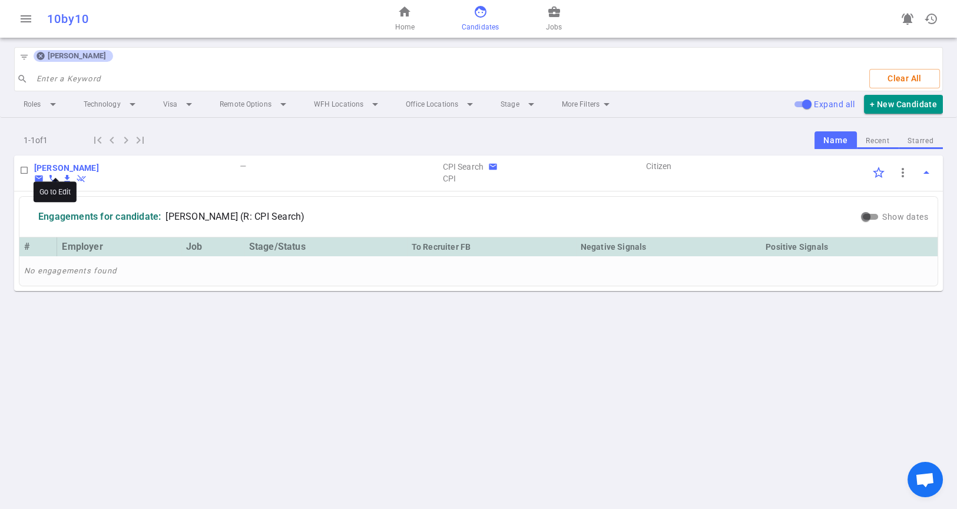
click at [45, 166] on b "Kyle Young" at bounding box center [66, 167] width 65 height 9
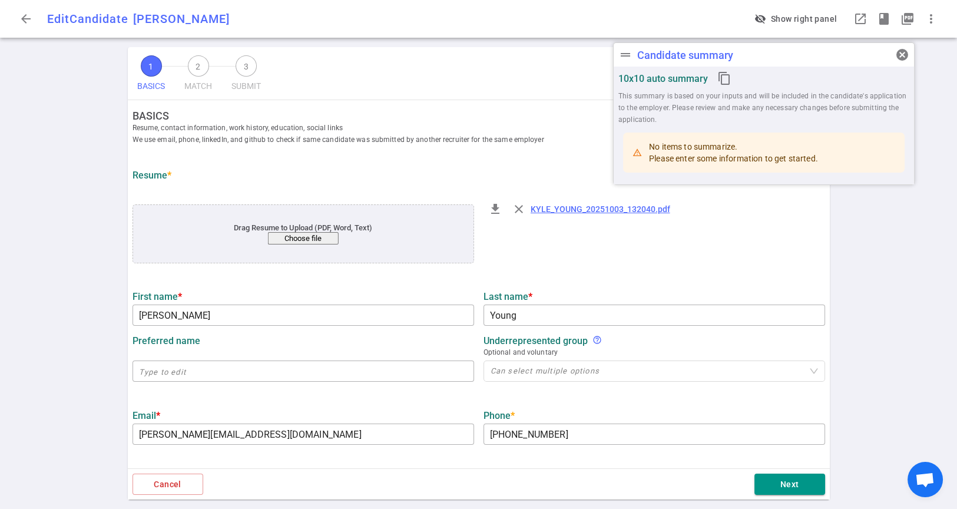
type input "Kyle"
type input "Young"
type input "kyle.young831@gmail.com"
type input "+1 860-383-9869"
type input "https://linkedin.com/in/kyle-young-972b6bb5"
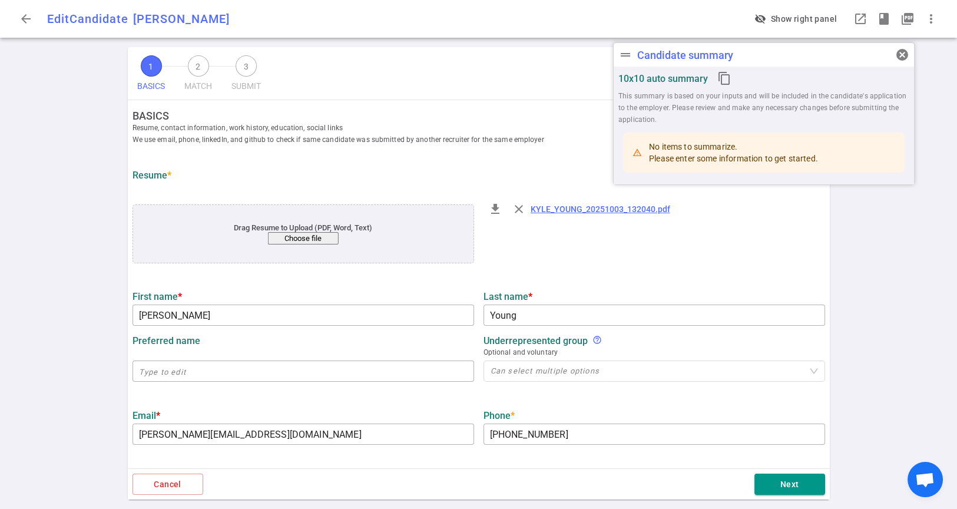
type input "Square"
type textarea "Senior Software Engineer"
type input "9.6"
type input "6.9"
type input "Worcester Polytechnic Institute"
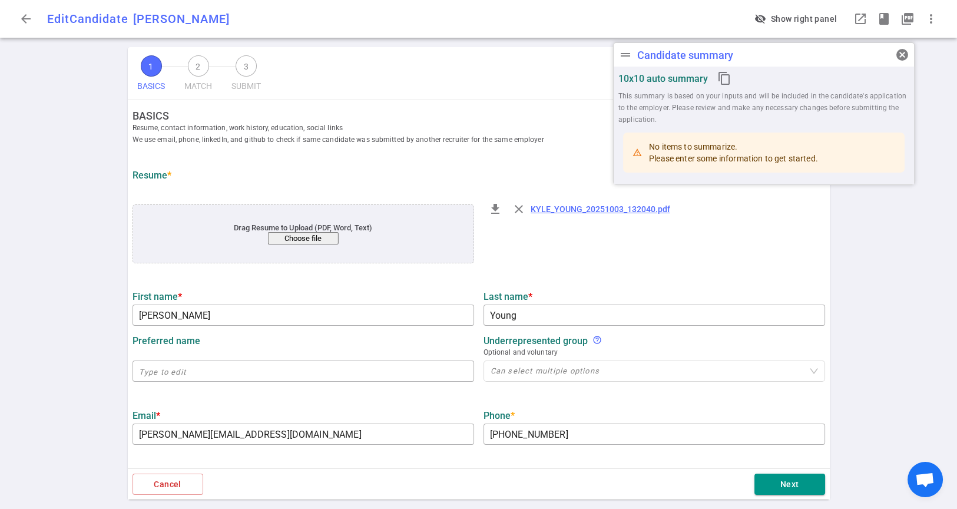
type input "Robotics Engineering"
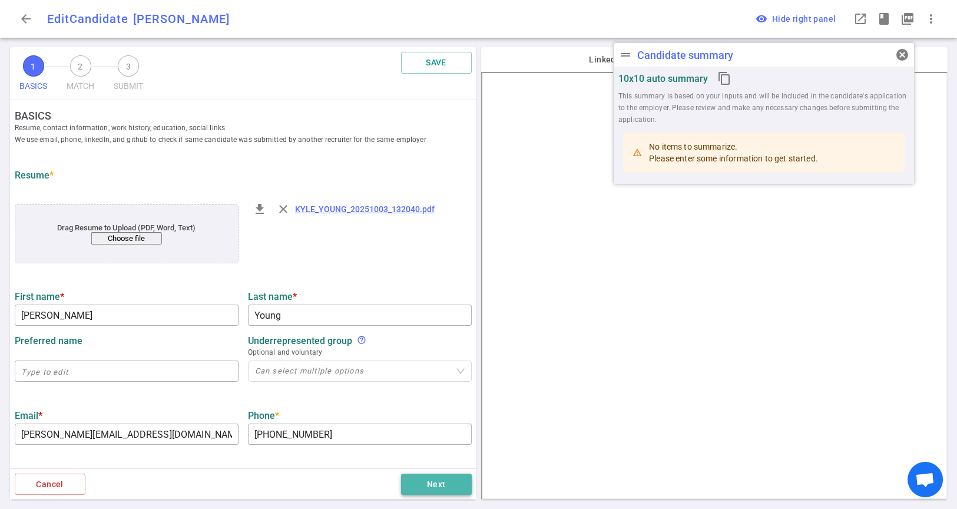
click at [446, 487] on button "Next" at bounding box center [436, 484] width 71 height 22
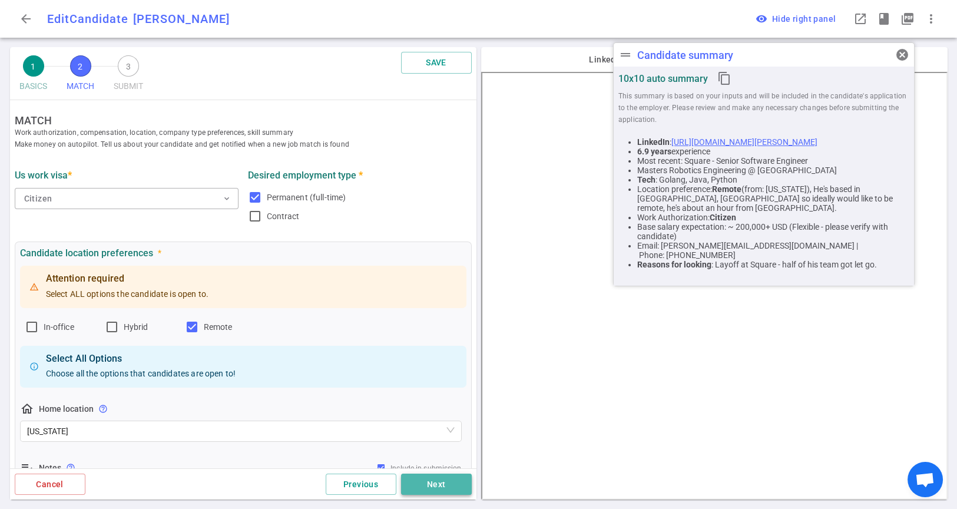
click at [446, 487] on button "Next" at bounding box center [436, 484] width 71 height 22
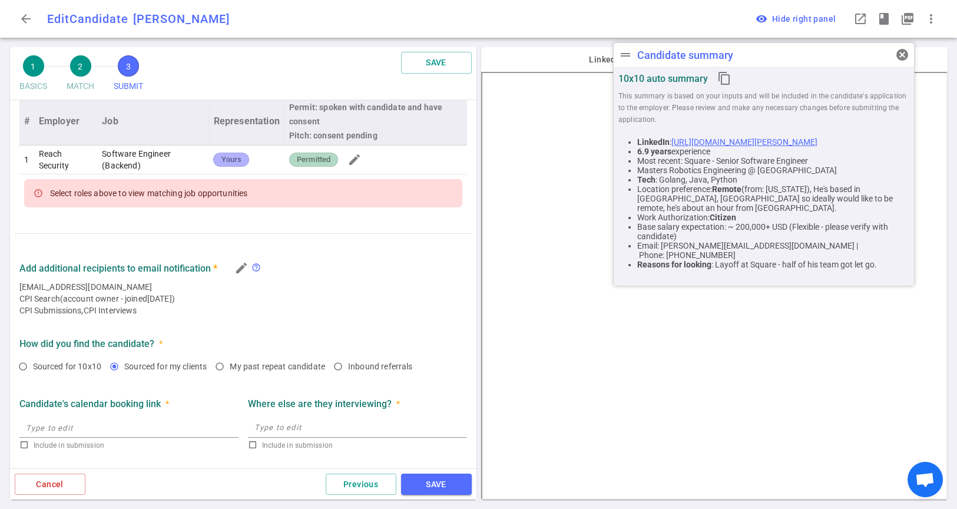
scroll to position [509, 0]
